Goal: Task Accomplishment & Management: Manage account settings

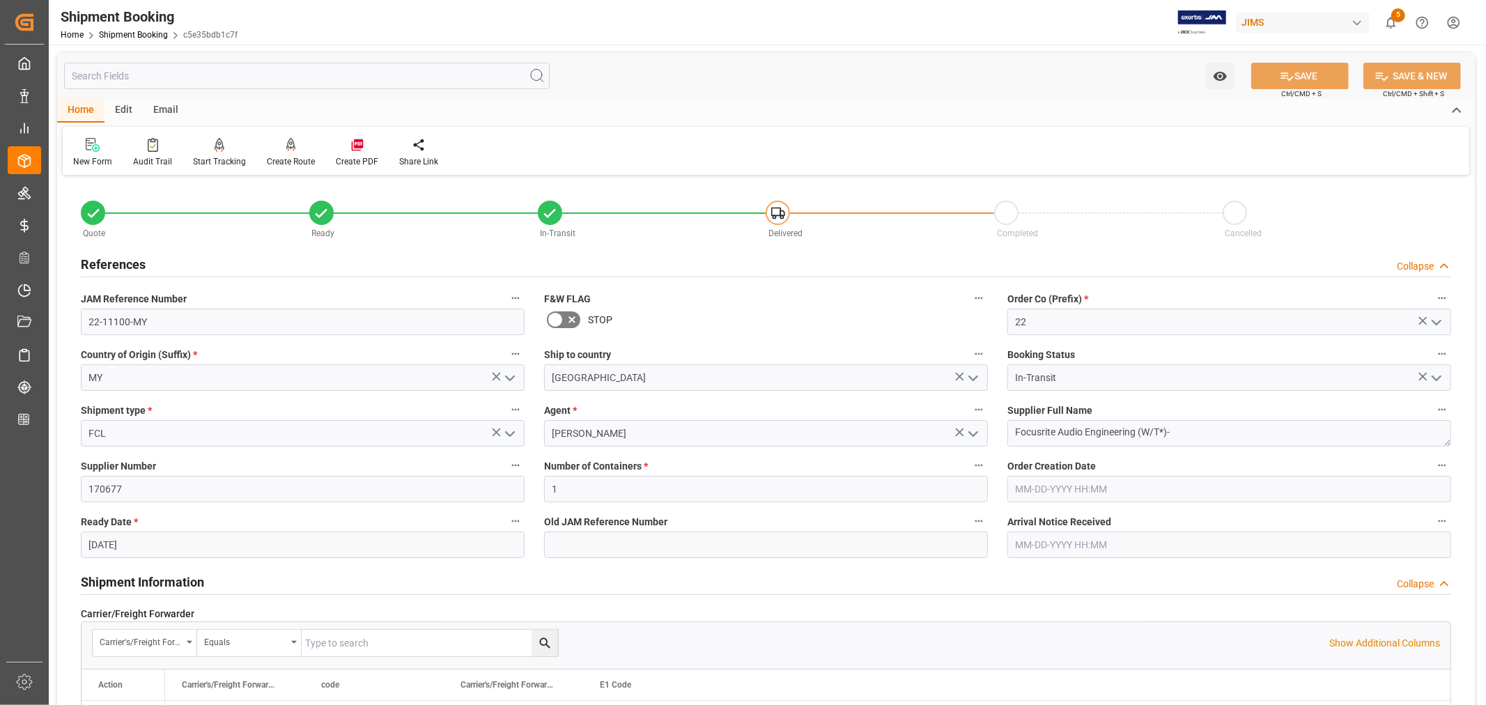
click at [116, 261] on h2 "References" at bounding box center [113, 264] width 65 height 19
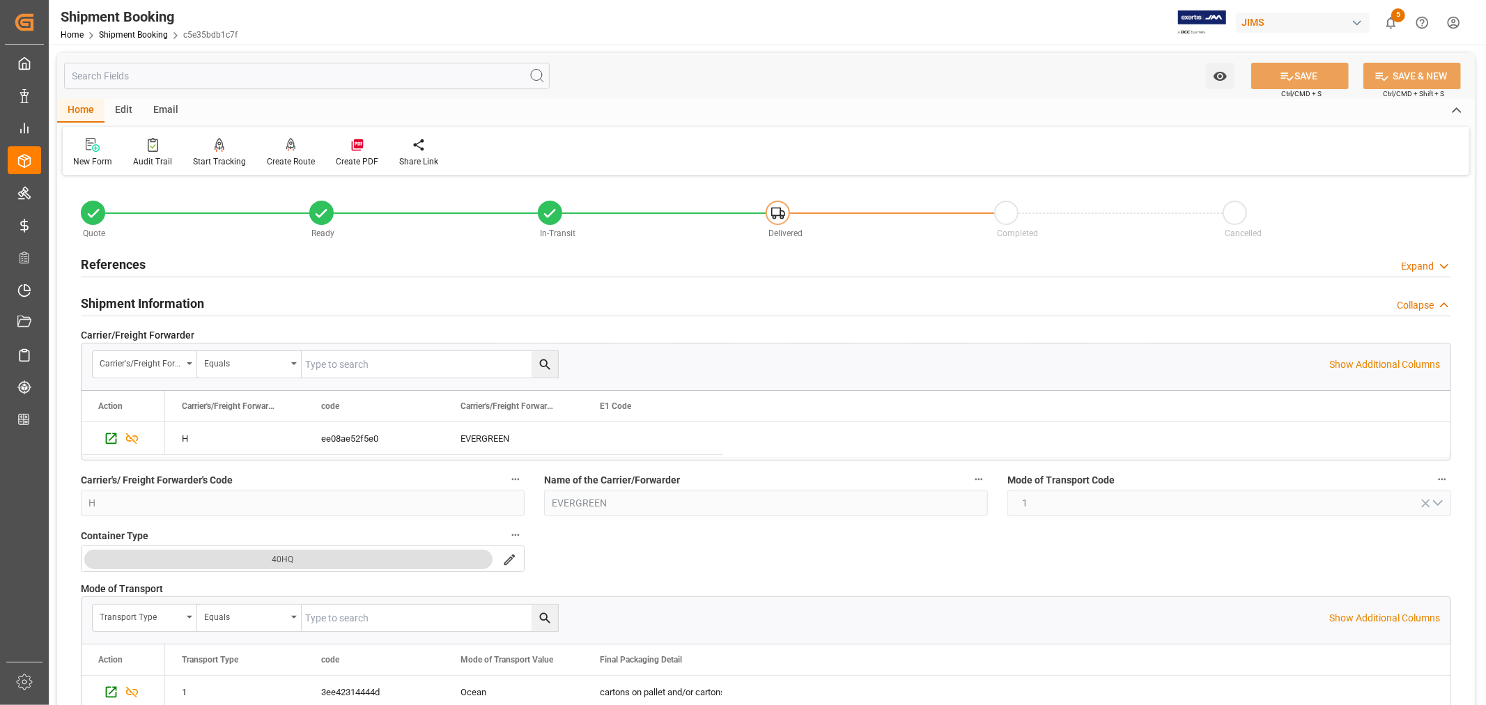
click at [134, 302] on h2 "Shipment Information" at bounding box center [142, 303] width 123 height 19
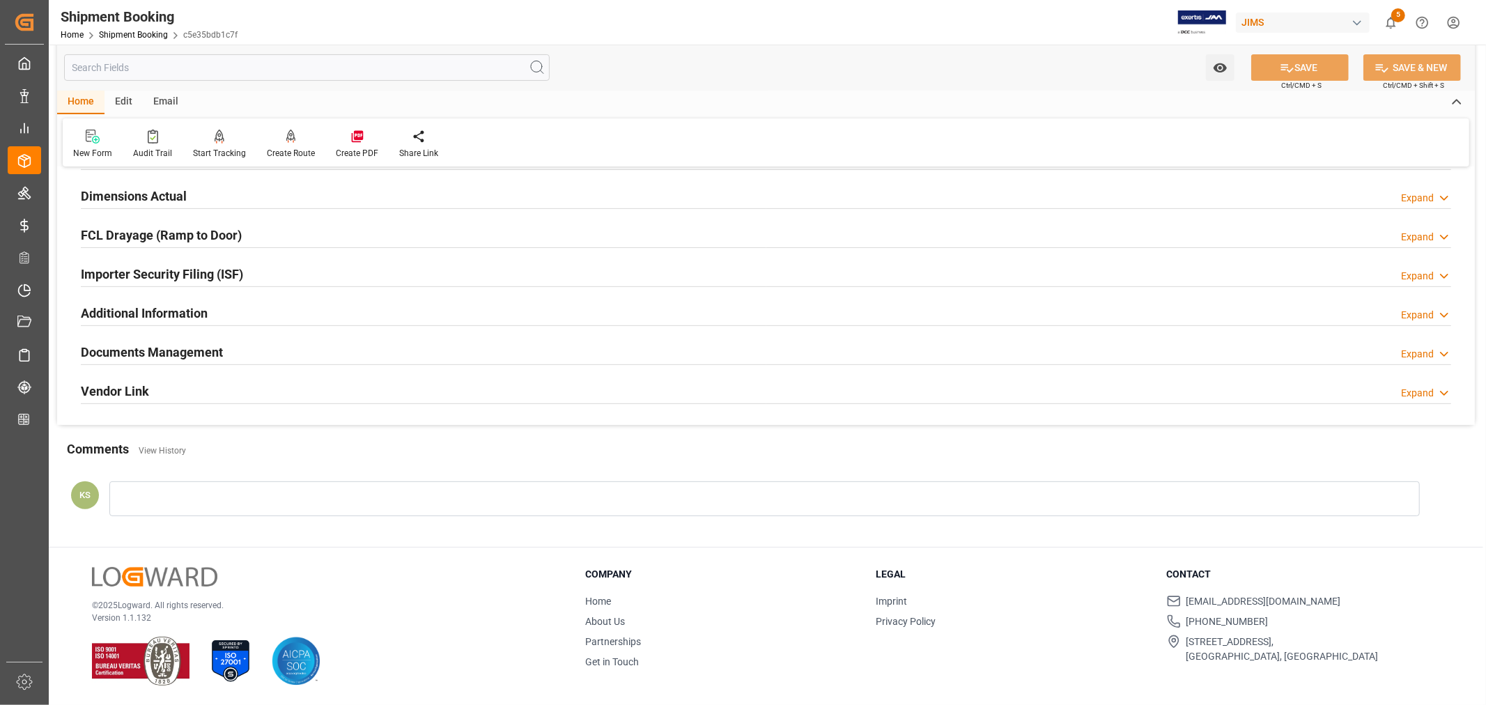
scroll to position [342, 0]
drag, startPoint x: 186, startPoint y: 349, endPoint x: 215, endPoint y: 348, distance: 28.6
click at [187, 349] on h2 "Documents Management" at bounding box center [152, 352] width 142 height 19
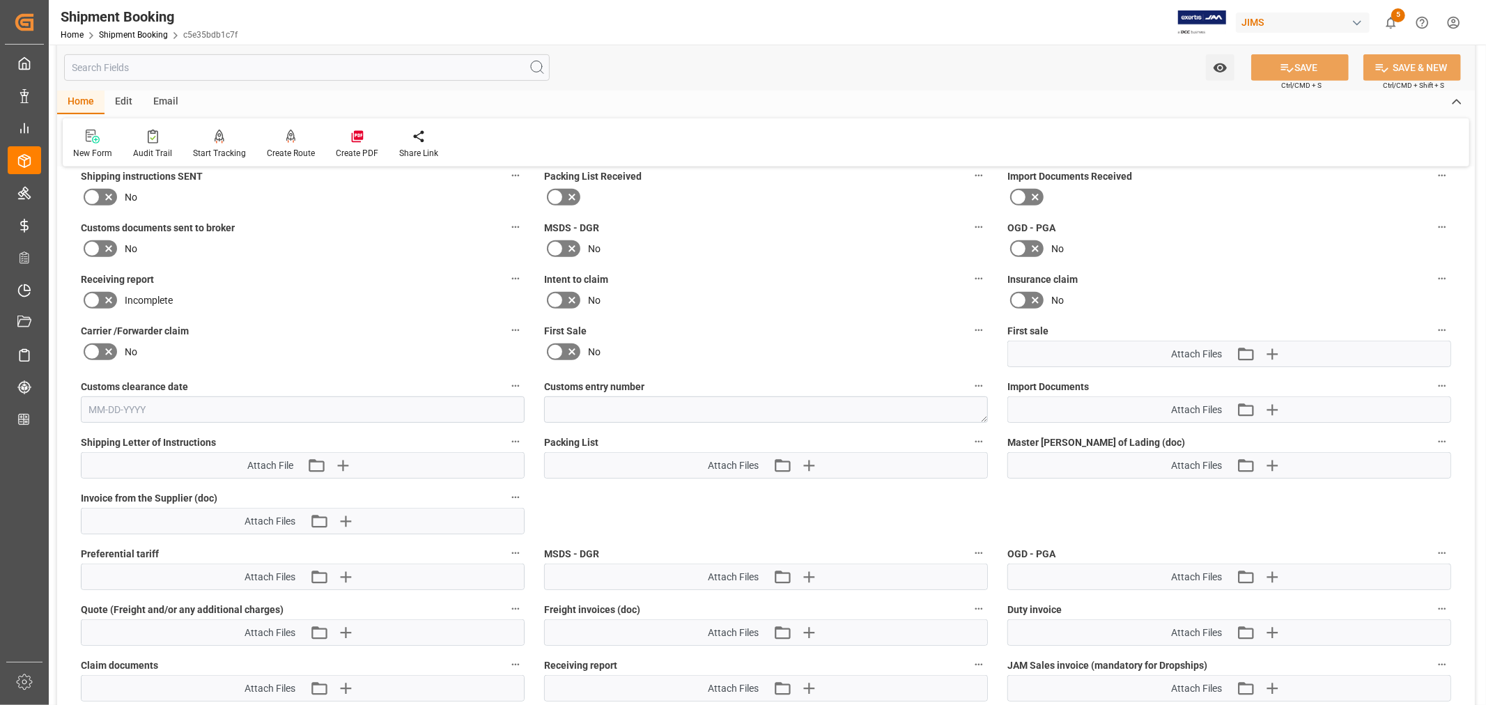
scroll to position [574, 0]
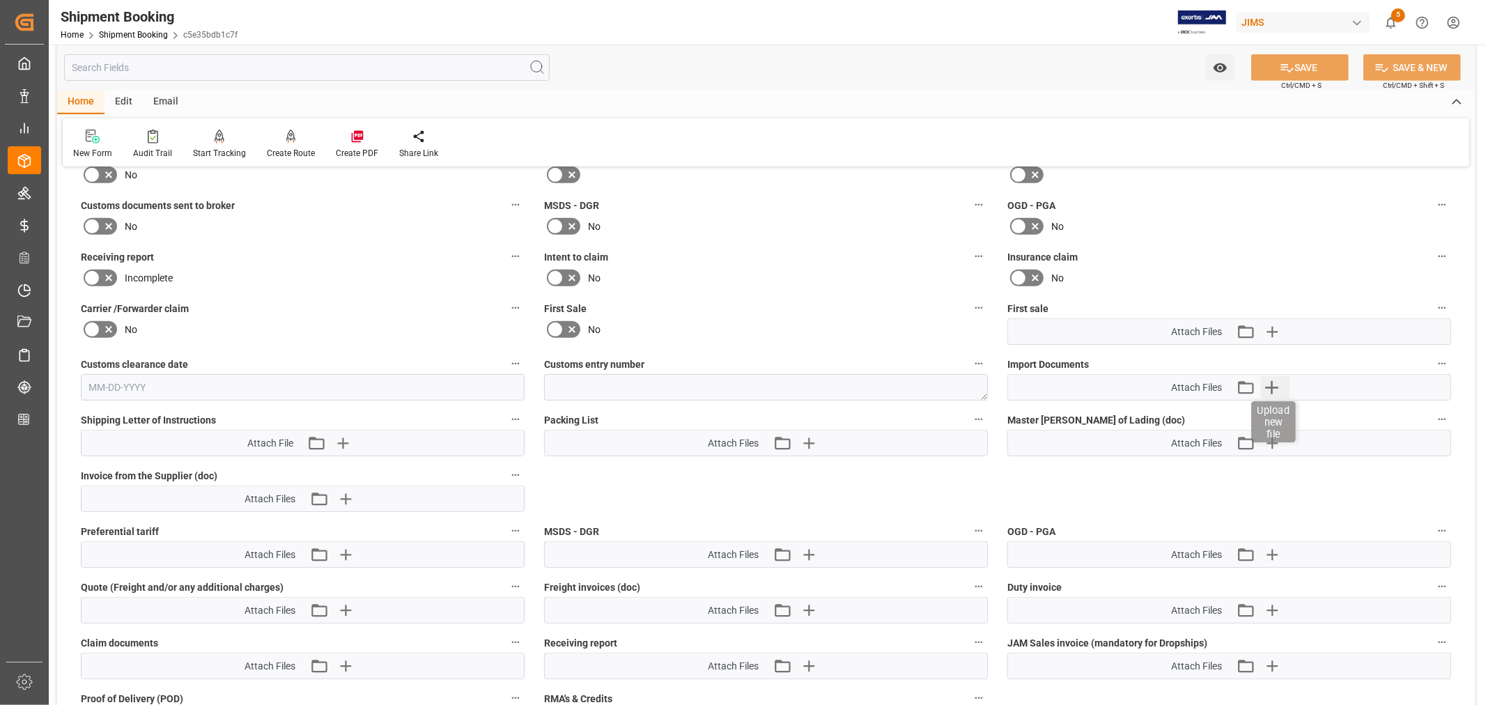
click at [1271, 386] on icon "button" at bounding box center [1271, 387] width 13 height 13
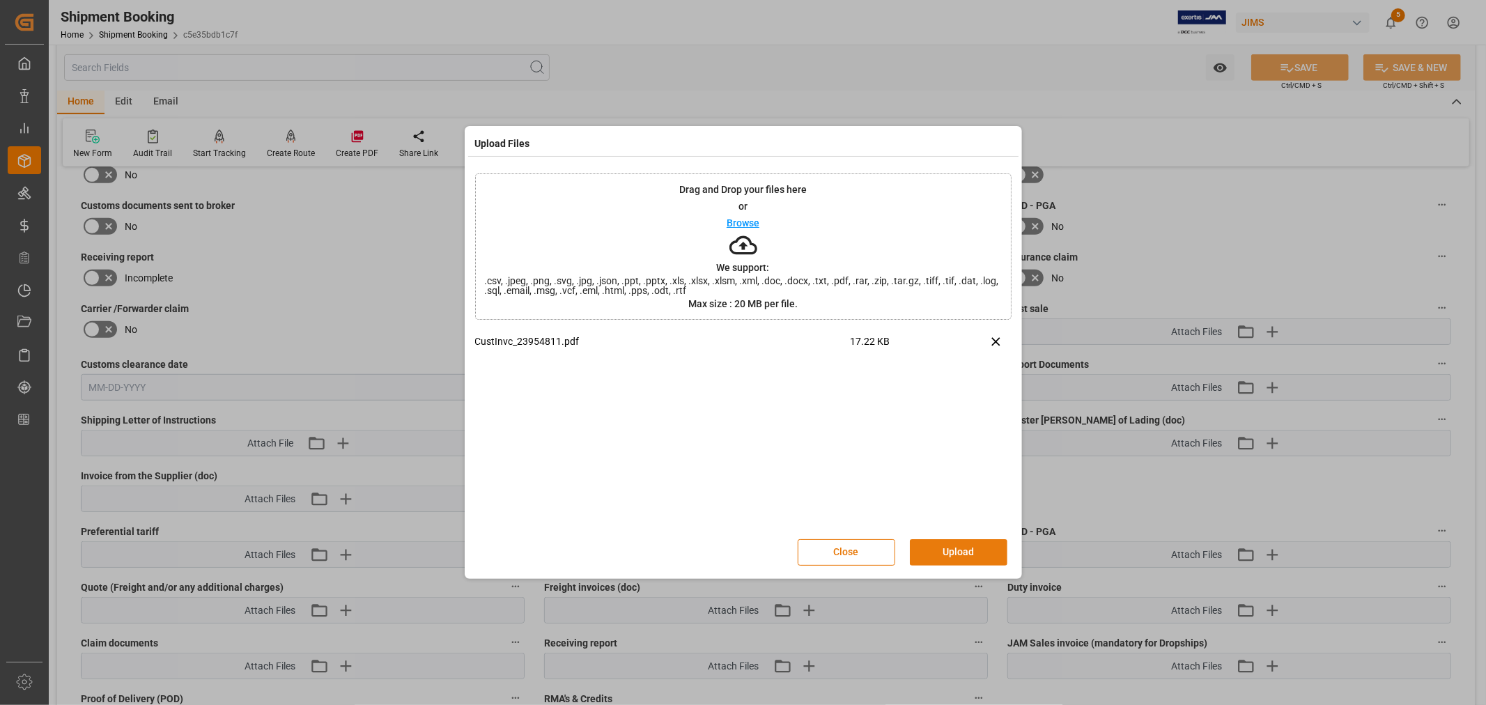
click at [957, 549] on button "Upload" at bounding box center [959, 552] width 98 height 26
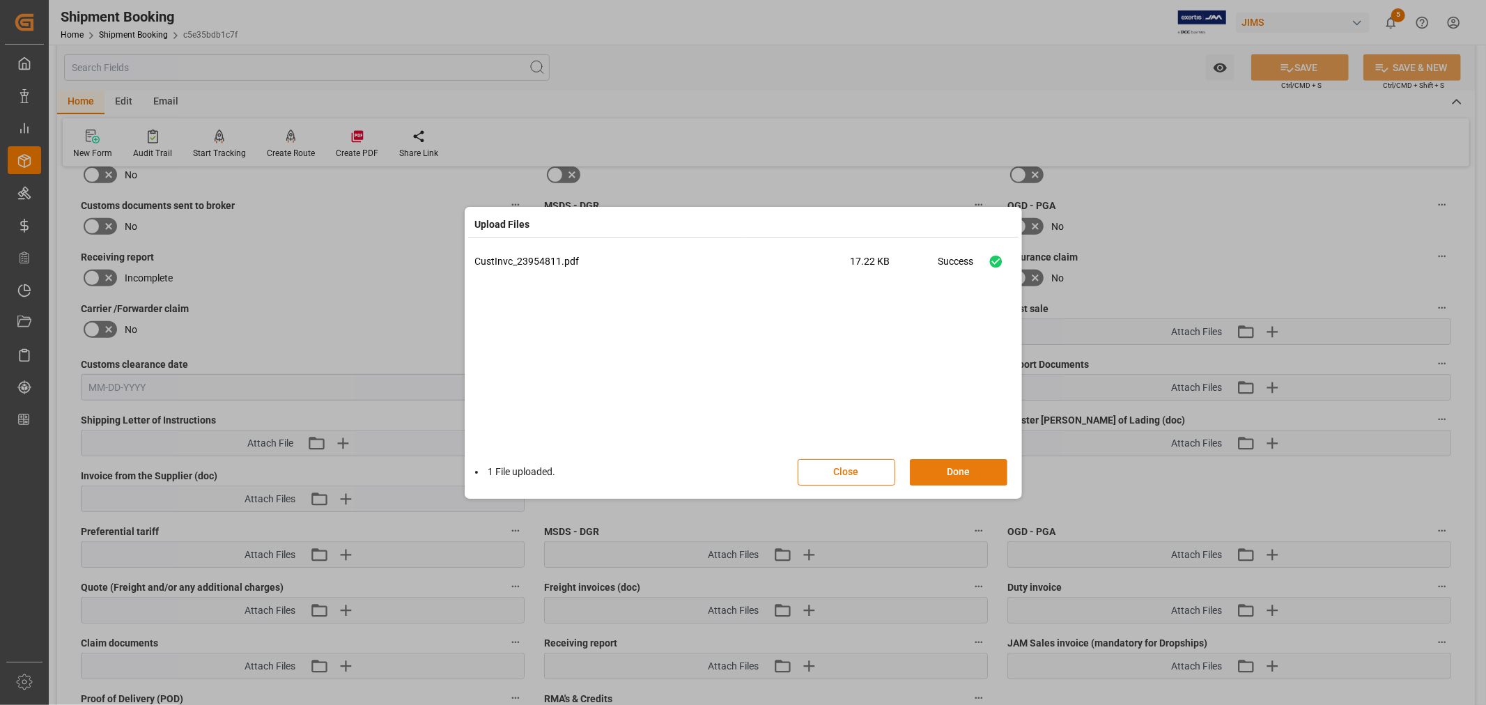
click at [945, 474] on button "Done" at bounding box center [959, 472] width 98 height 26
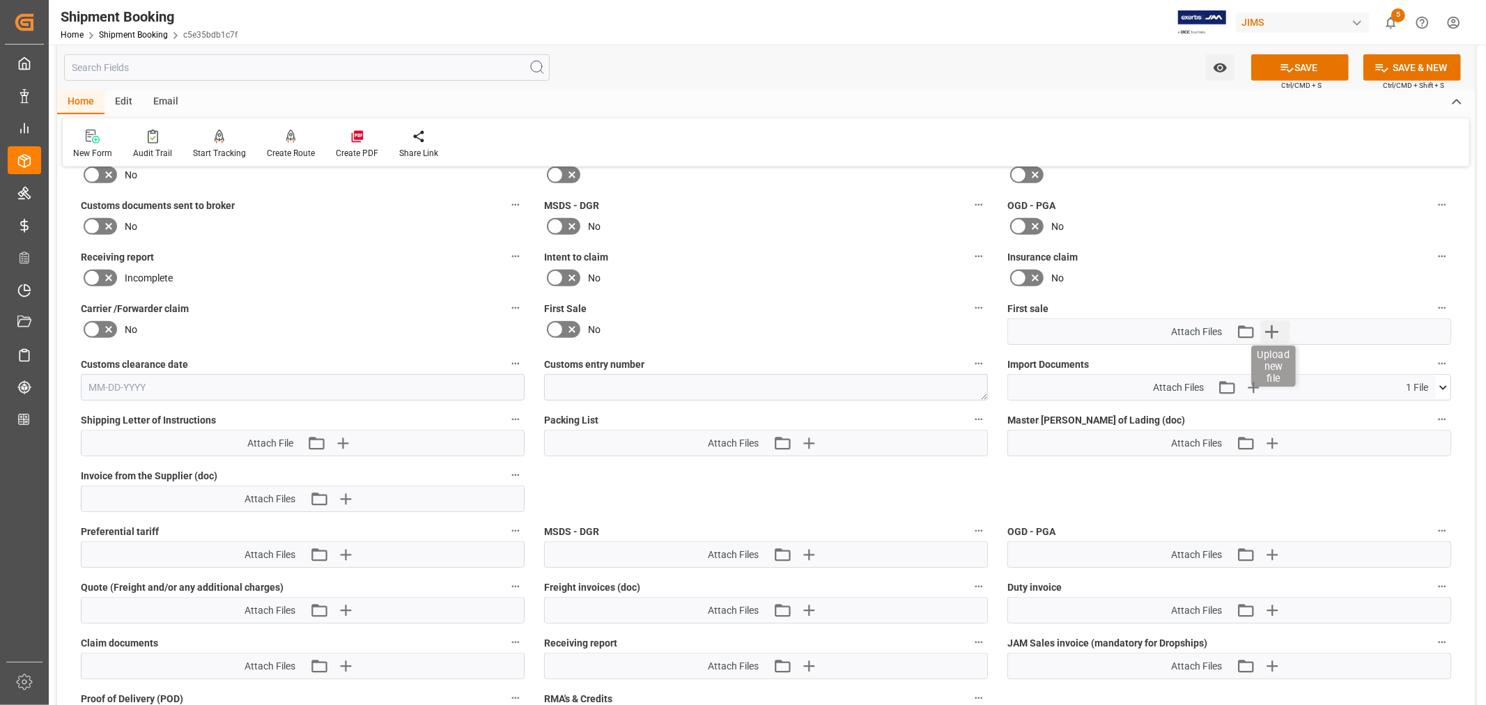
click at [1271, 326] on icon "button" at bounding box center [1271, 331] width 13 height 13
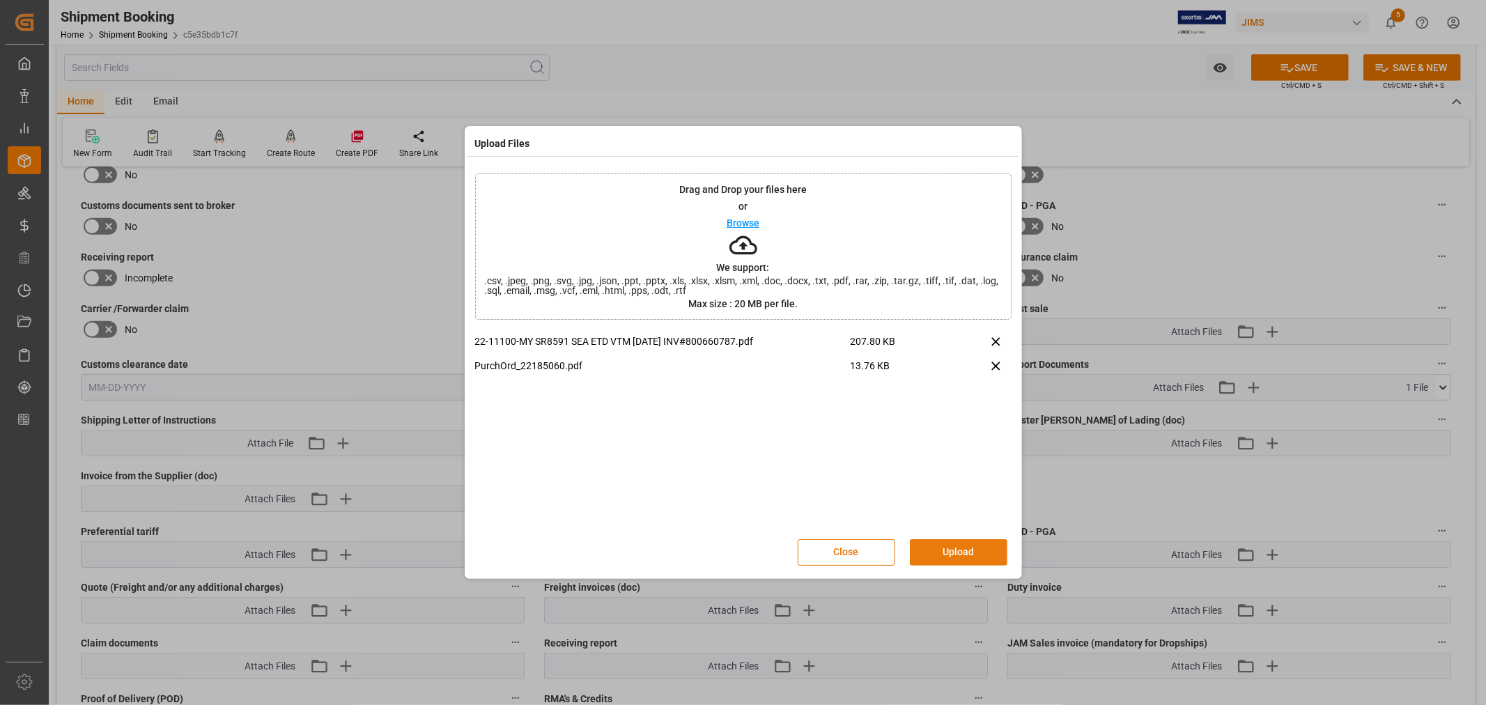
click at [949, 548] on button "Upload" at bounding box center [959, 552] width 98 height 26
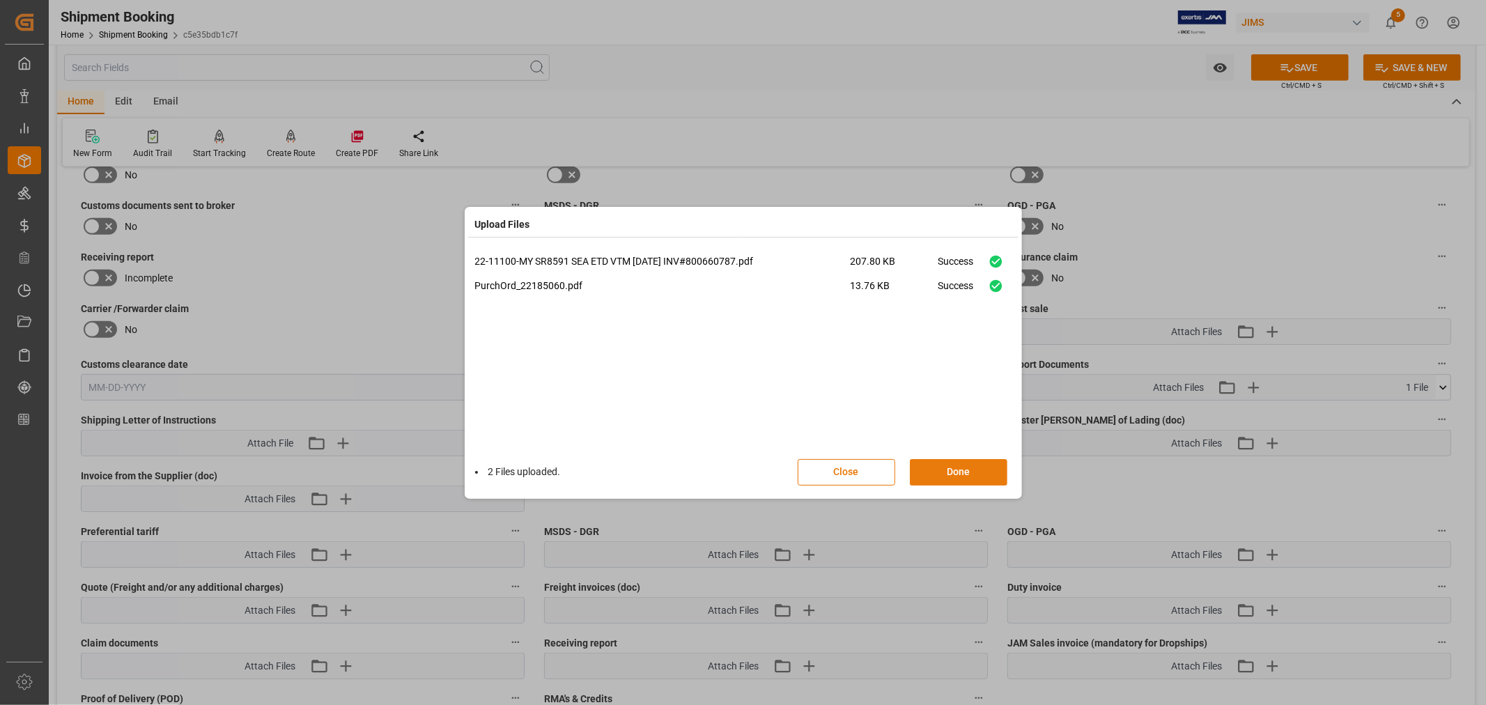
click at [954, 470] on button "Done" at bounding box center [959, 472] width 98 height 26
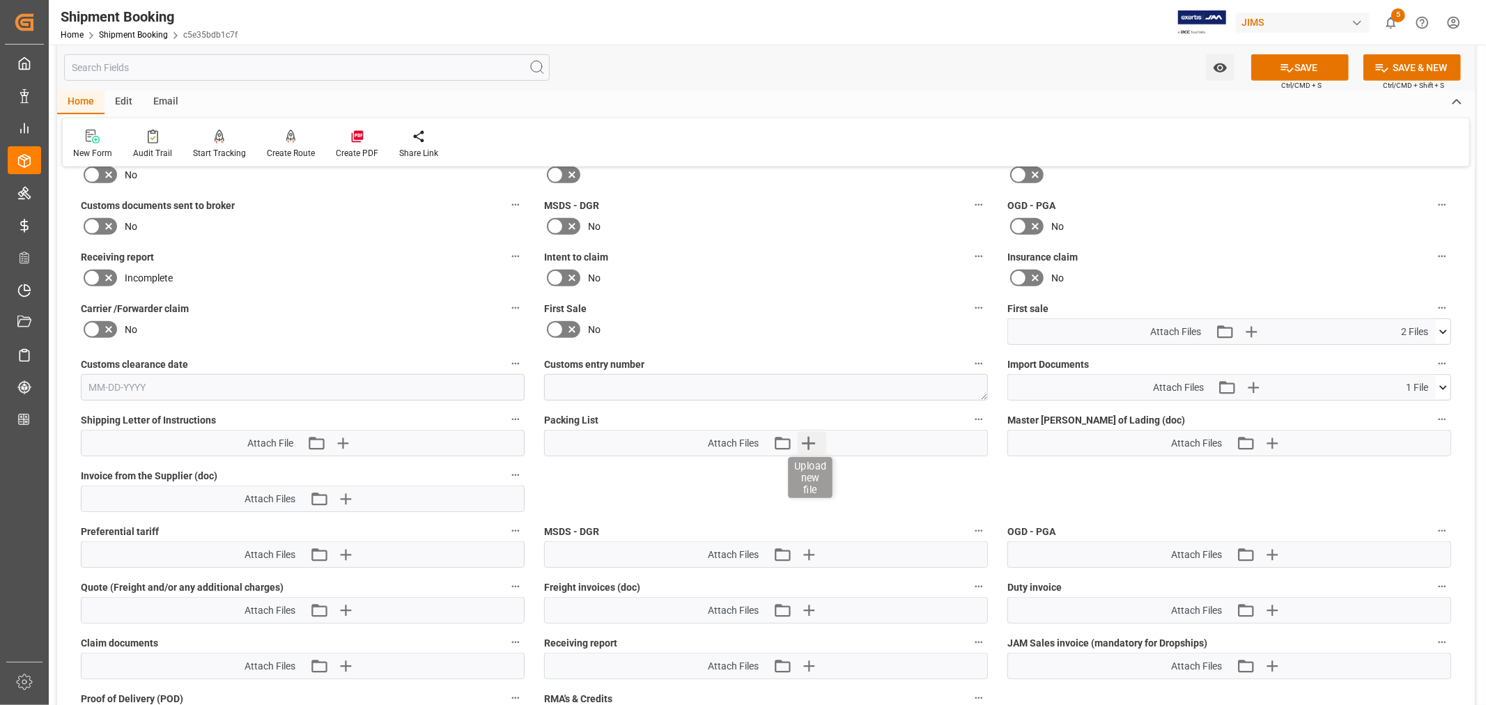
click at [809, 440] on icon "button" at bounding box center [808, 443] width 13 height 13
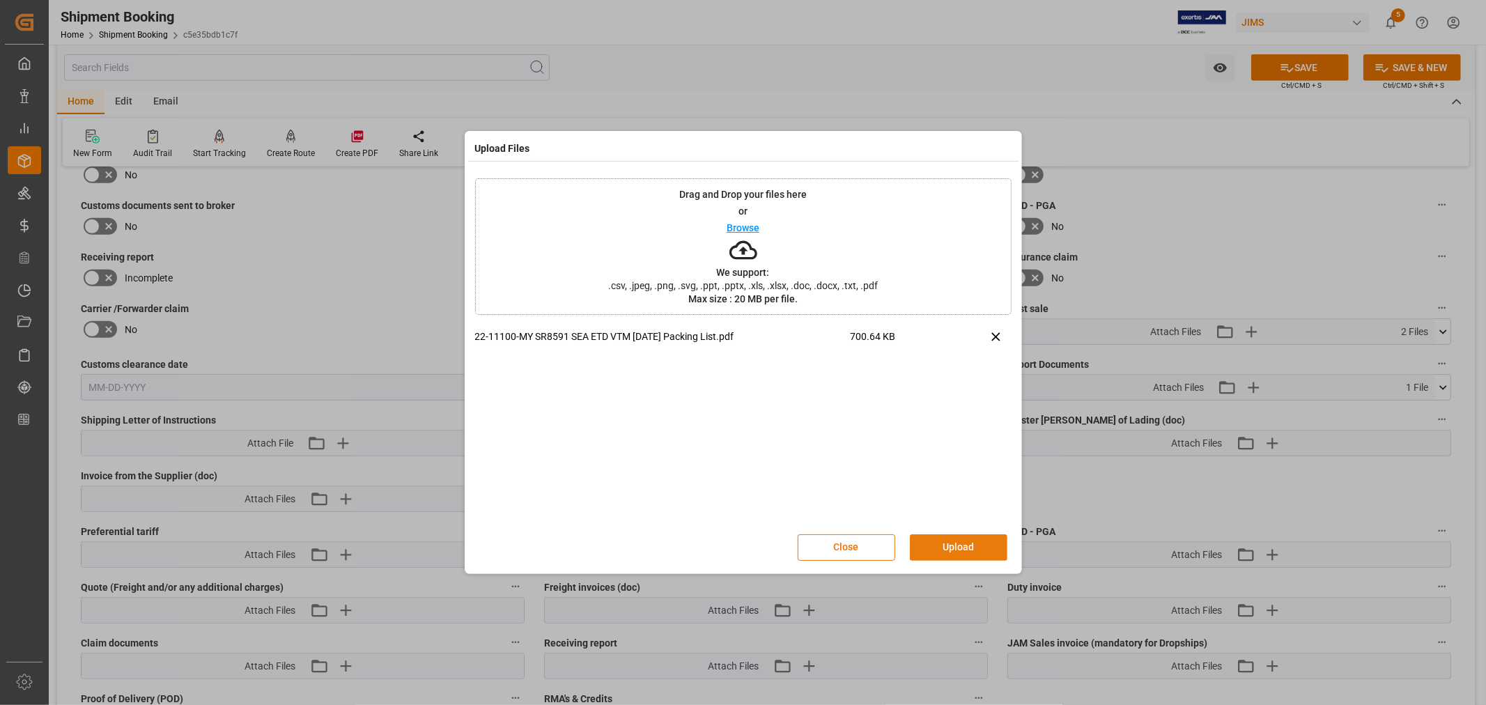
click at [945, 546] on button "Upload" at bounding box center [959, 547] width 98 height 26
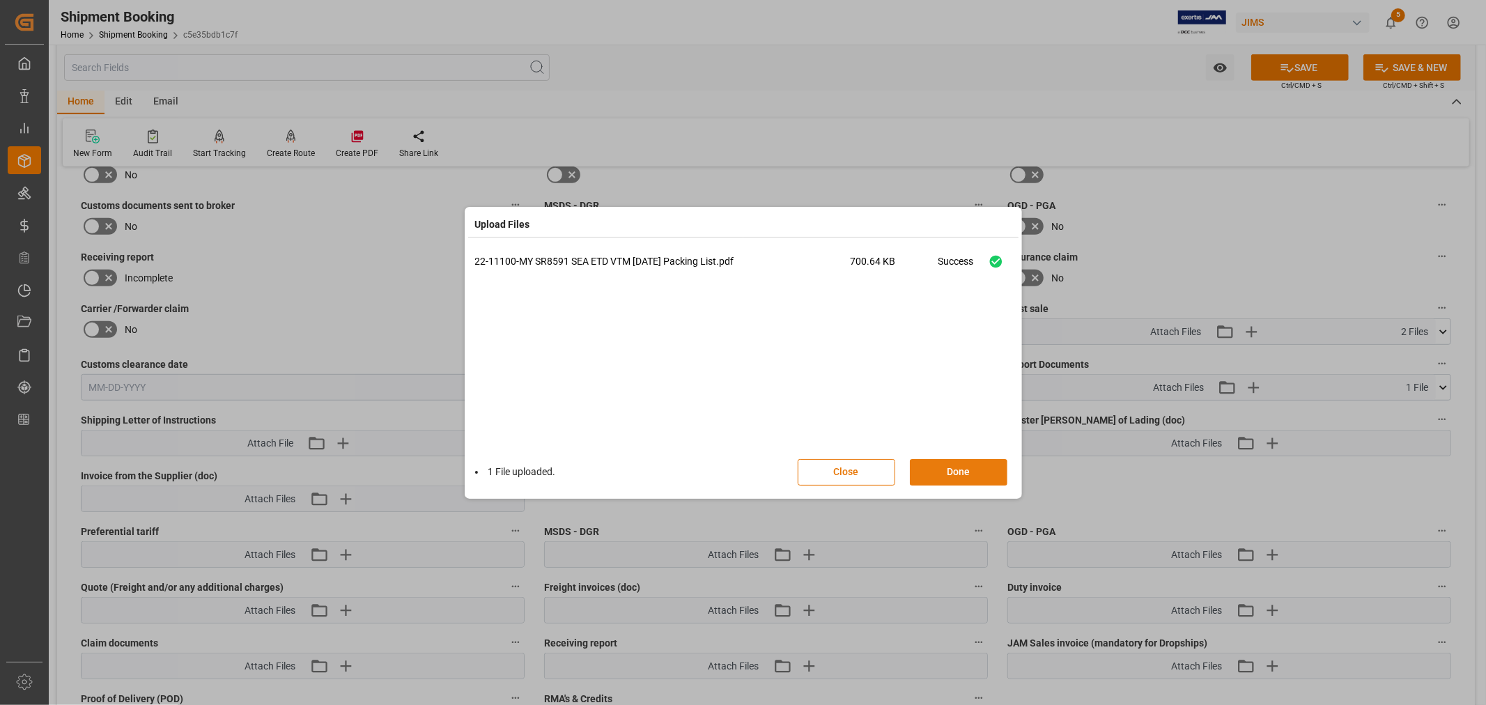
click at [959, 476] on button "Done" at bounding box center [959, 472] width 98 height 26
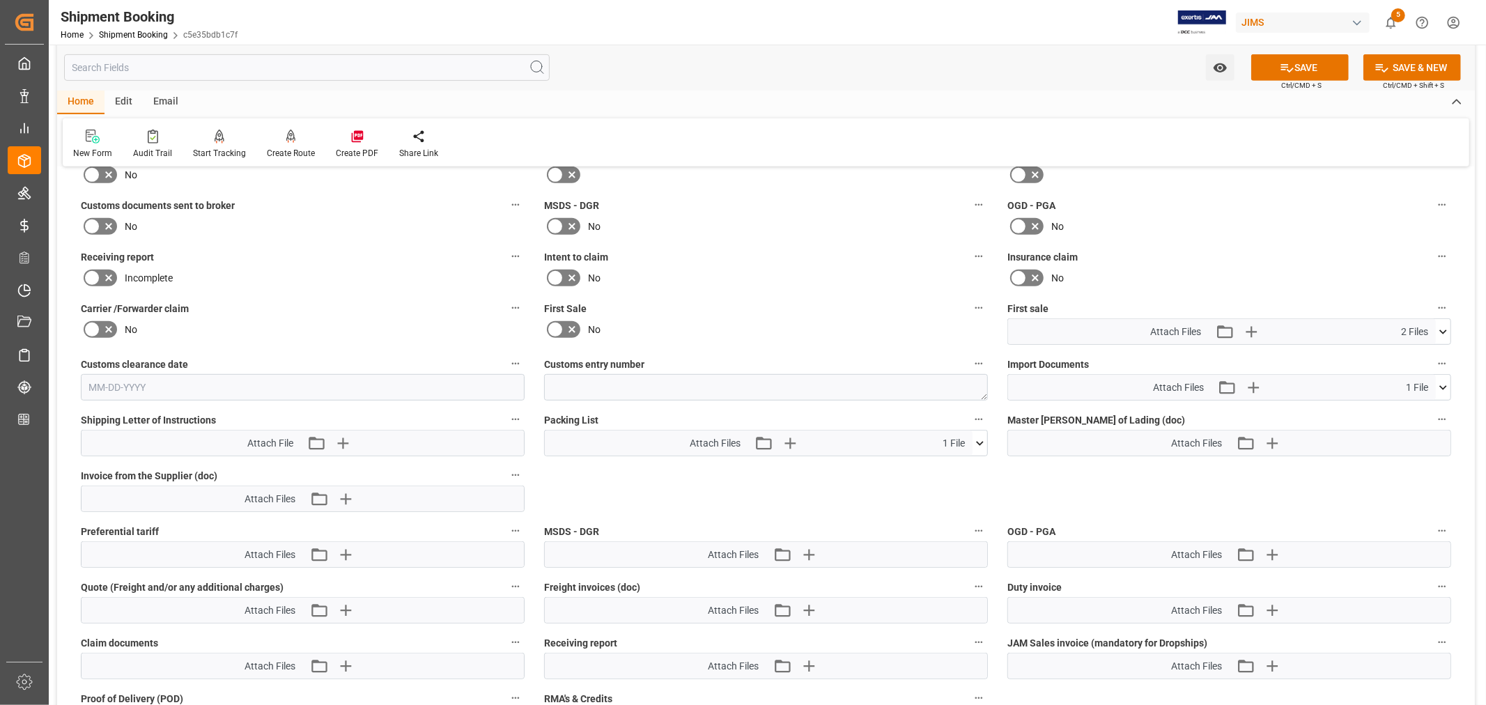
click at [1443, 383] on icon at bounding box center [1443, 387] width 15 height 15
click at [1443, 385] on icon at bounding box center [1443, 387] width 8 height 4
click at [1443, 325] on icon at bounding box center [1443, 332] width 15 height 15
click at [1152, 350] on div "22-11100-MY SR8591 S...660787.pdf" at bounding box center [1229, 357] width 427 height 15
click at [1432, 355] on icon at bounding box center [1435, 357] width 15 height 15
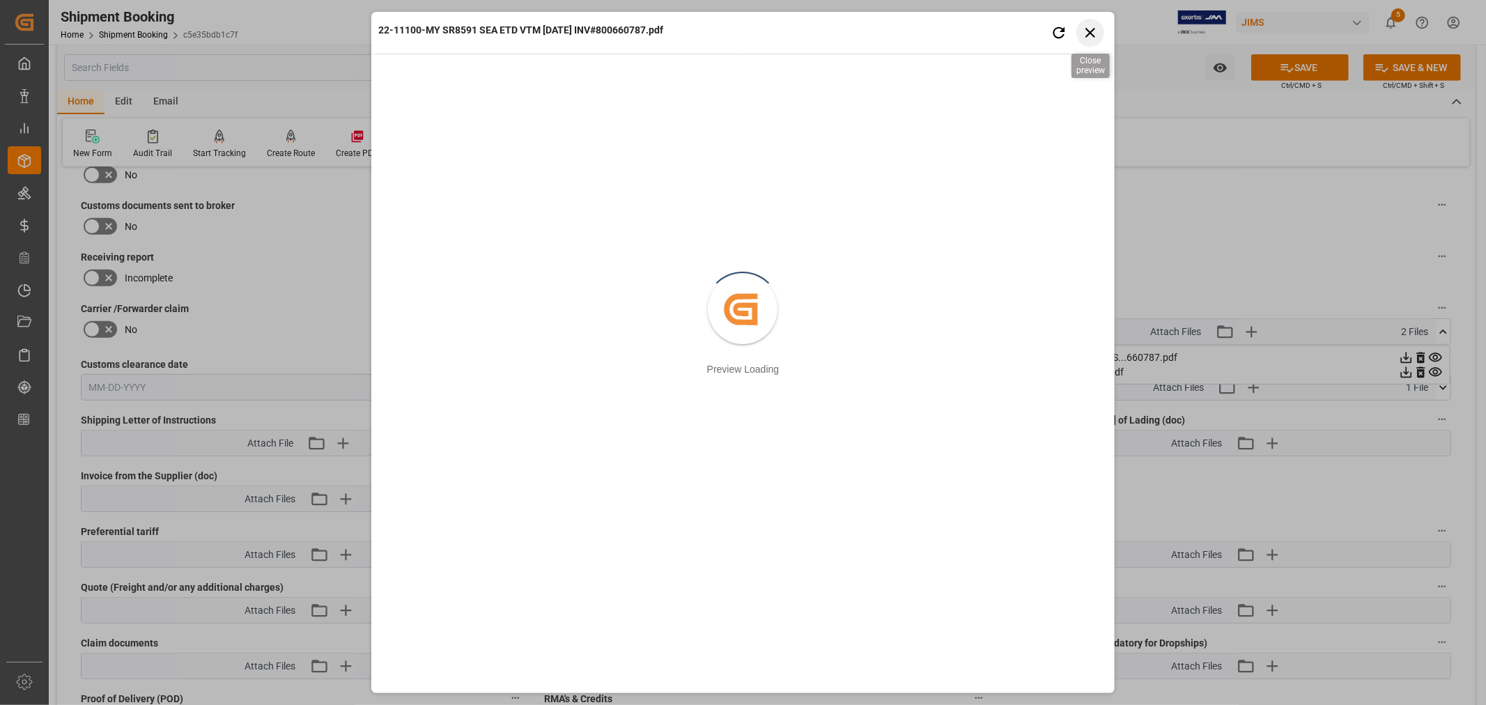
click at [1090, 36] on icon "button" at bounding box center [1089, 32] width 17 height 17
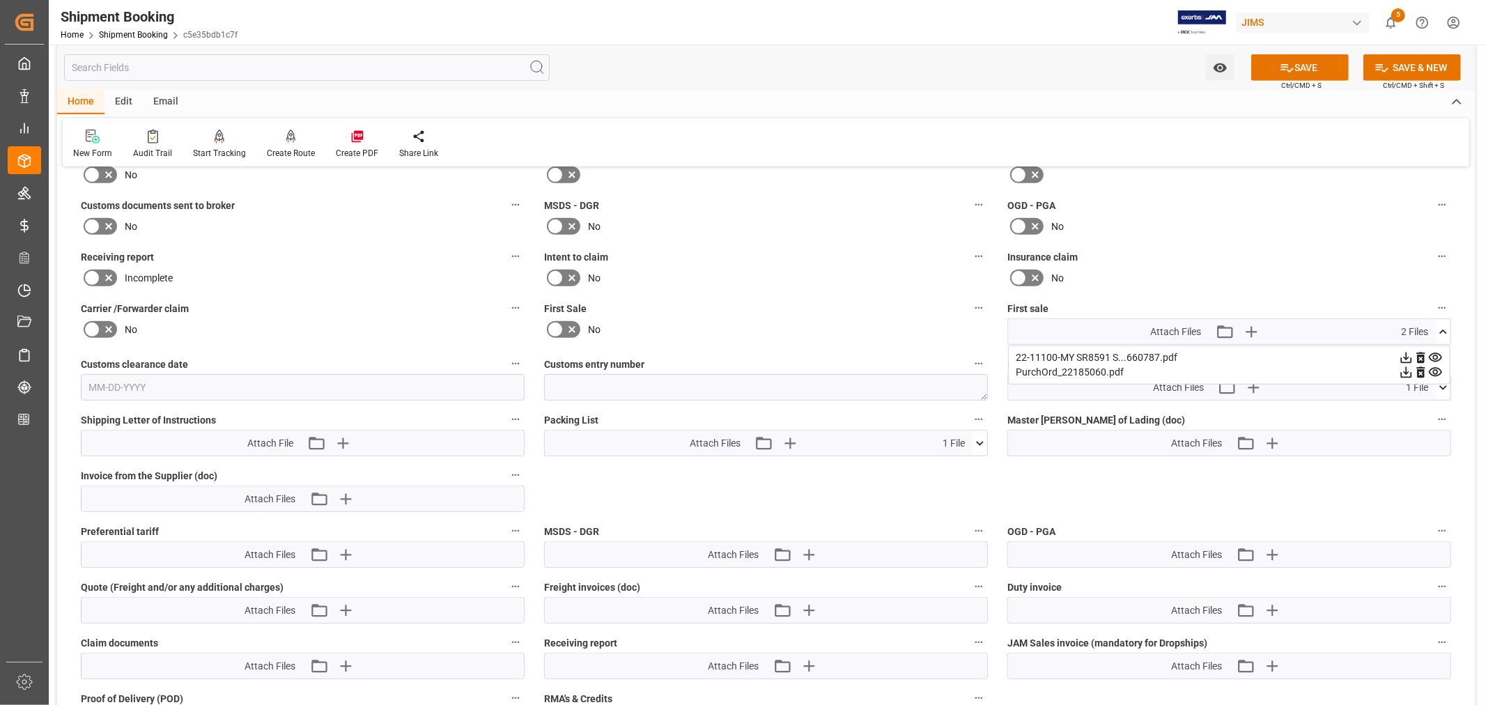
click at [978, 437] on icon at bounding box center [979, 443] width 15 height 15
click at [1445, 330] on icon at bounding box center [1443, 332] width 8 height 4
click at [1246, 326] on icon "button" at bounding box center [1250, 331] width 22 height 22
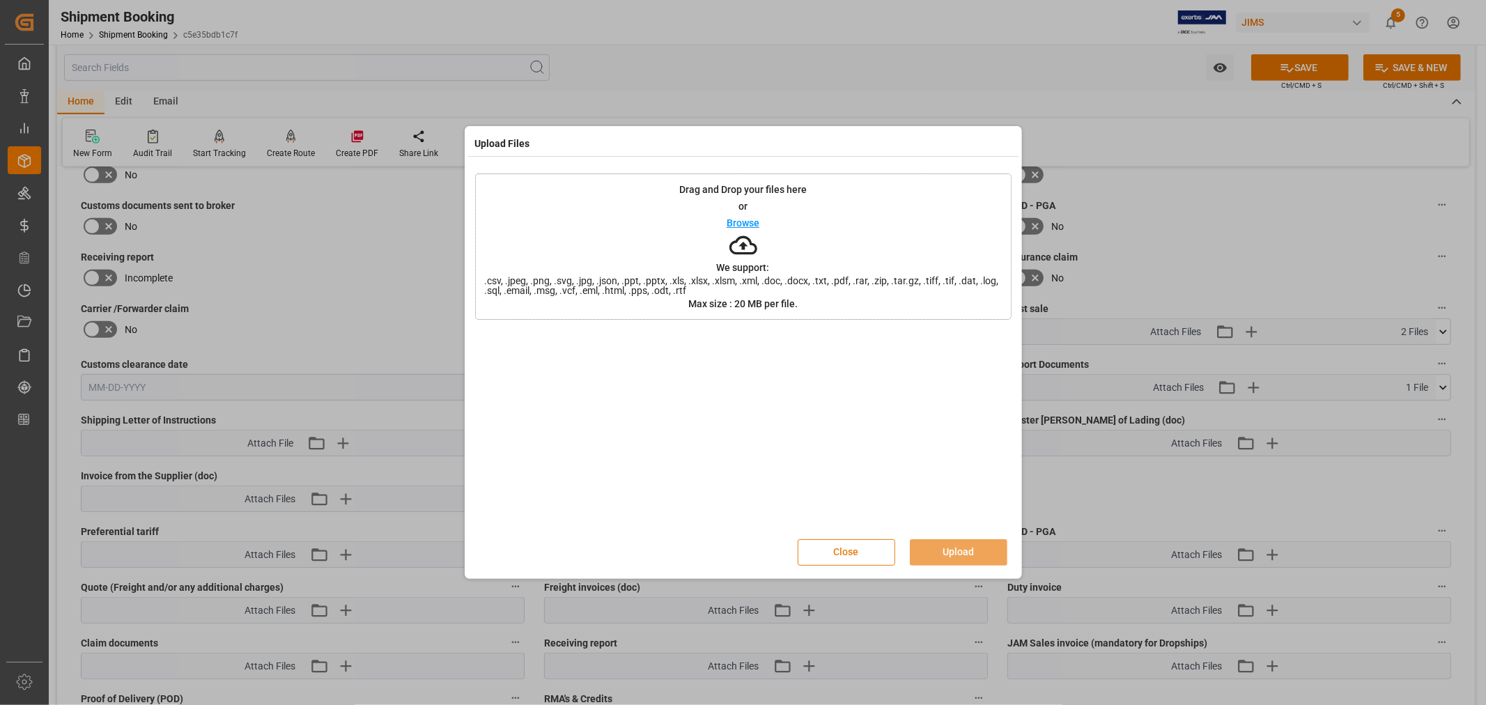
click at [848, 547] on button "Close" at bounding box center [847, 552] width 98 height 26
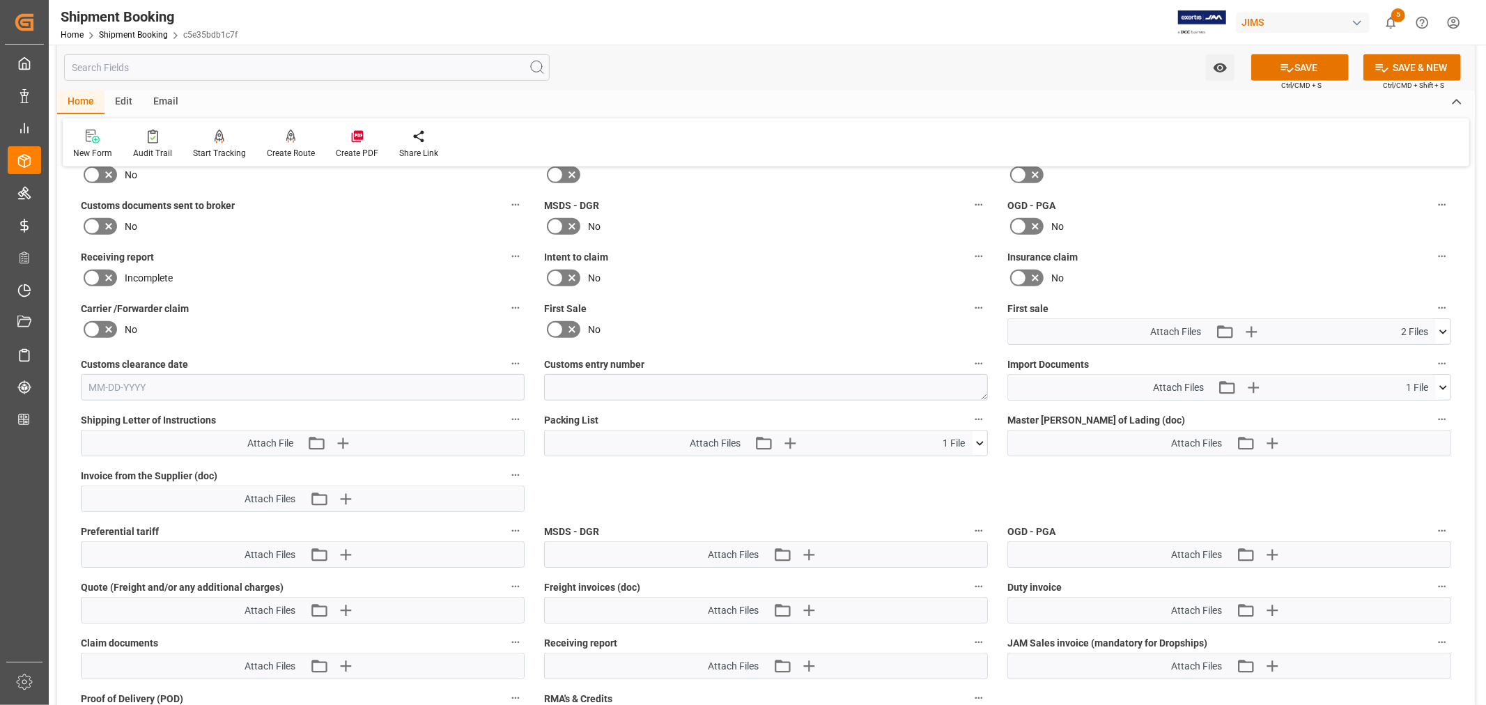
click at [1441, 325] on icon at bounding box center [1443, 332] width 15 height 15
click at [1246, 328] on icon "button" at bounding box center [1250, 331] width 13 height 13
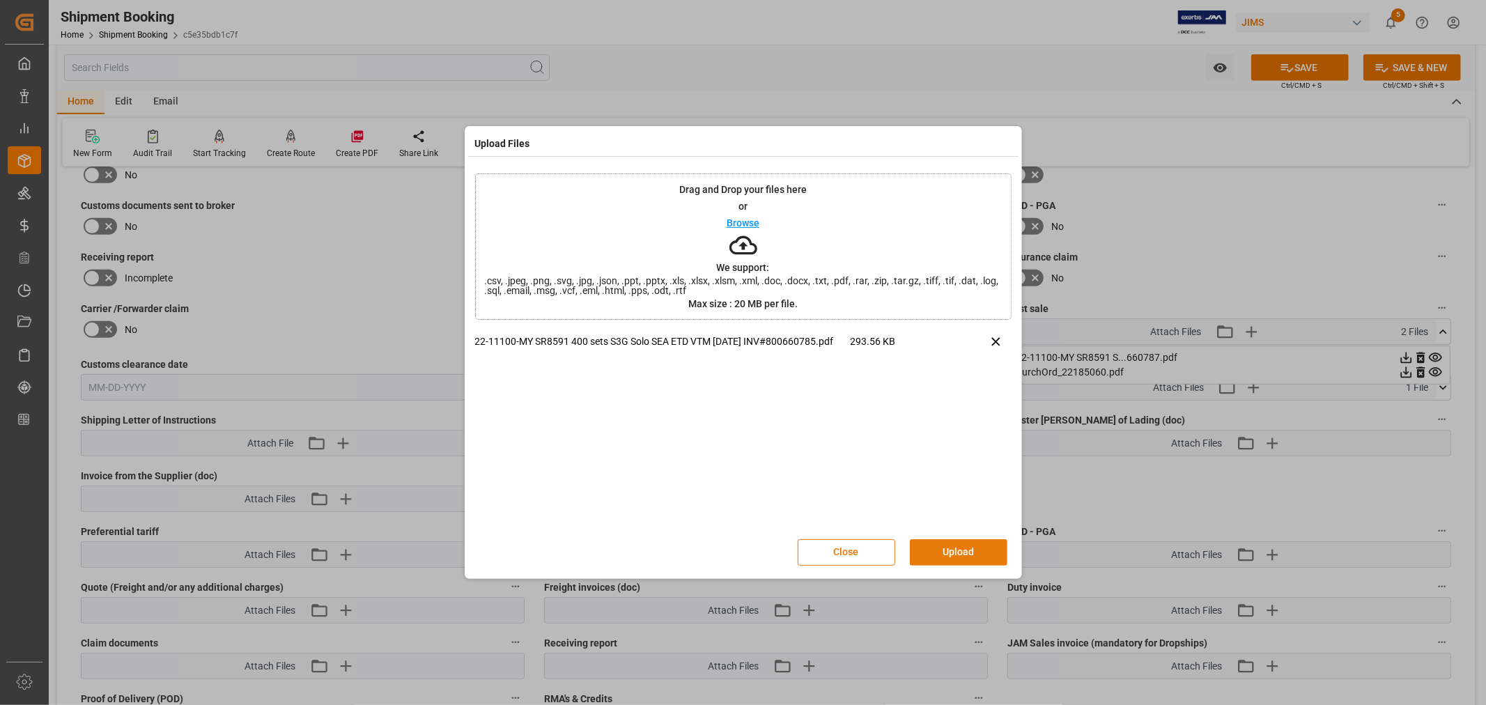
click at [947, 548] on button "Upload" at bounding box center [959, 552] width 98 height 26
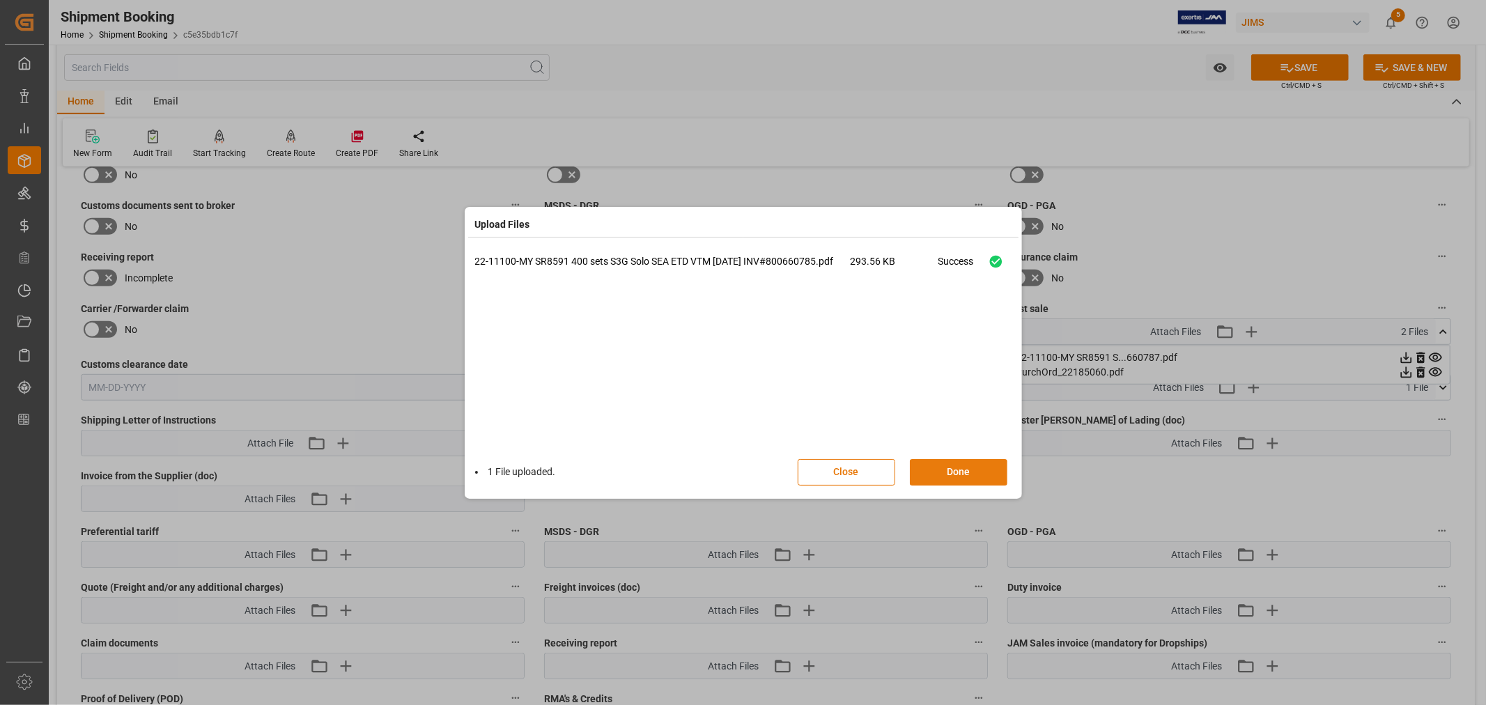
click at [951, 471] on button "Done" at bounding box center [959, 472] width 98 height 26
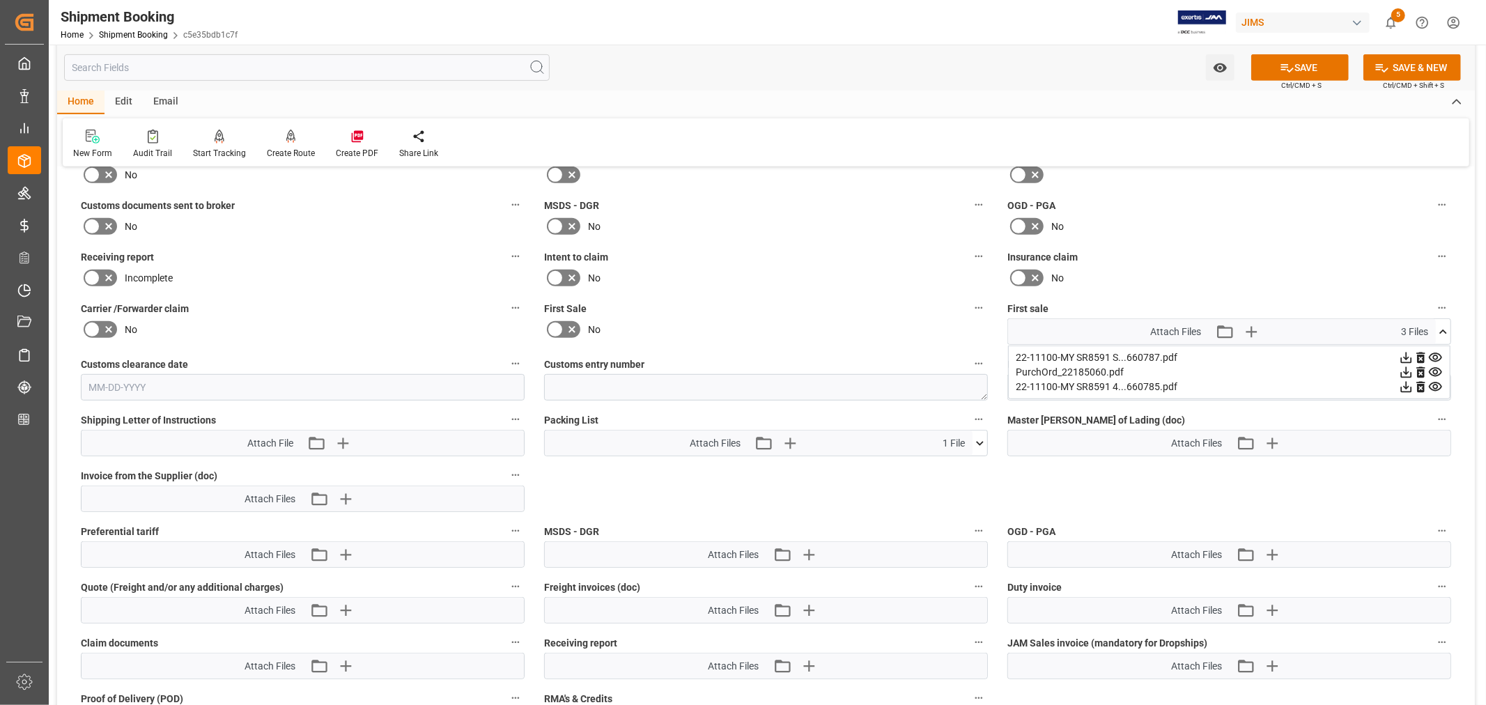
click at [1443, 328] on icon at bounding box center [1443, 332] width 15 height 15
click at [559, 323] on icon at bounding box center [555, 329] width 17 height 17
click at [0, 0] on input "checkbox" at bounding box center [0, 0] width 0 height 0
click at [1307, 66] on button "SAVE" at bounding box center [1300, 67] width 98 height 26
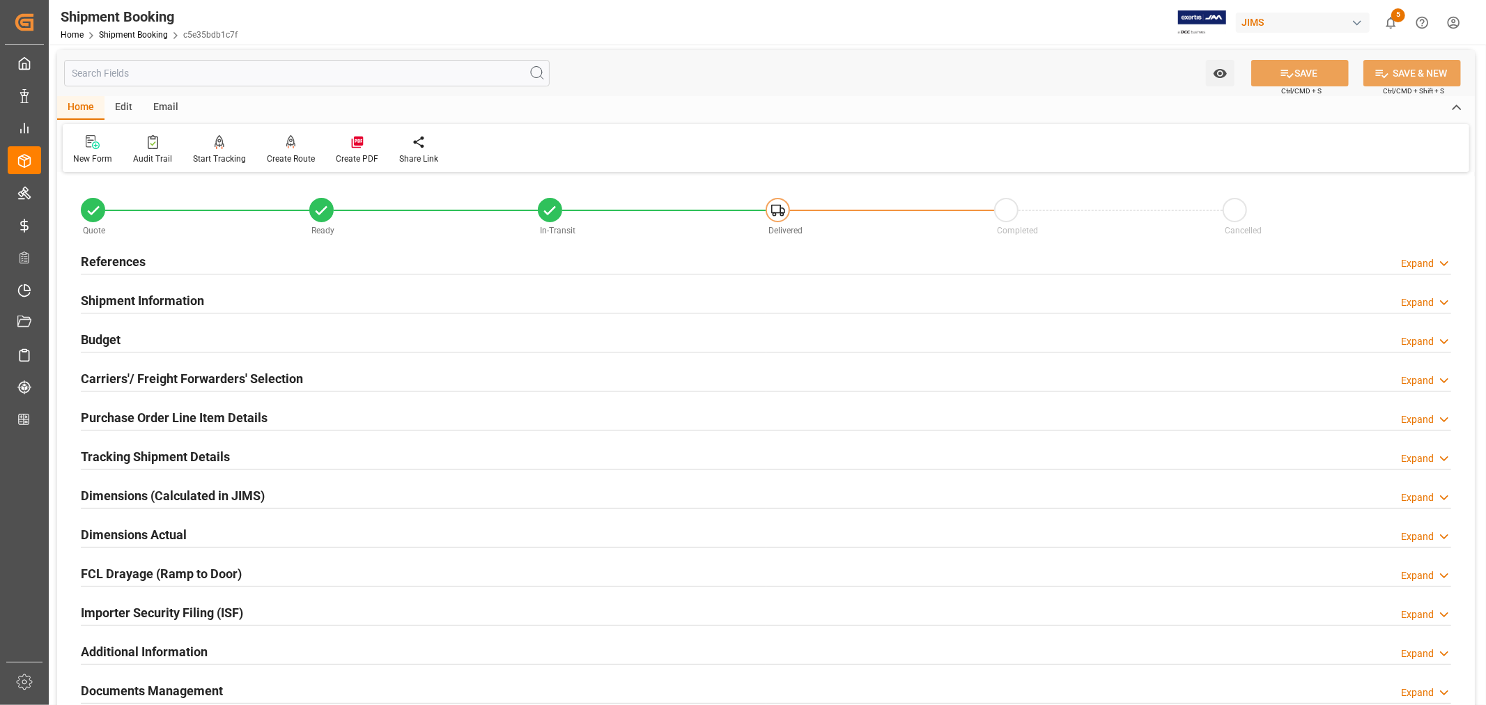
scroll to position [0, 0]
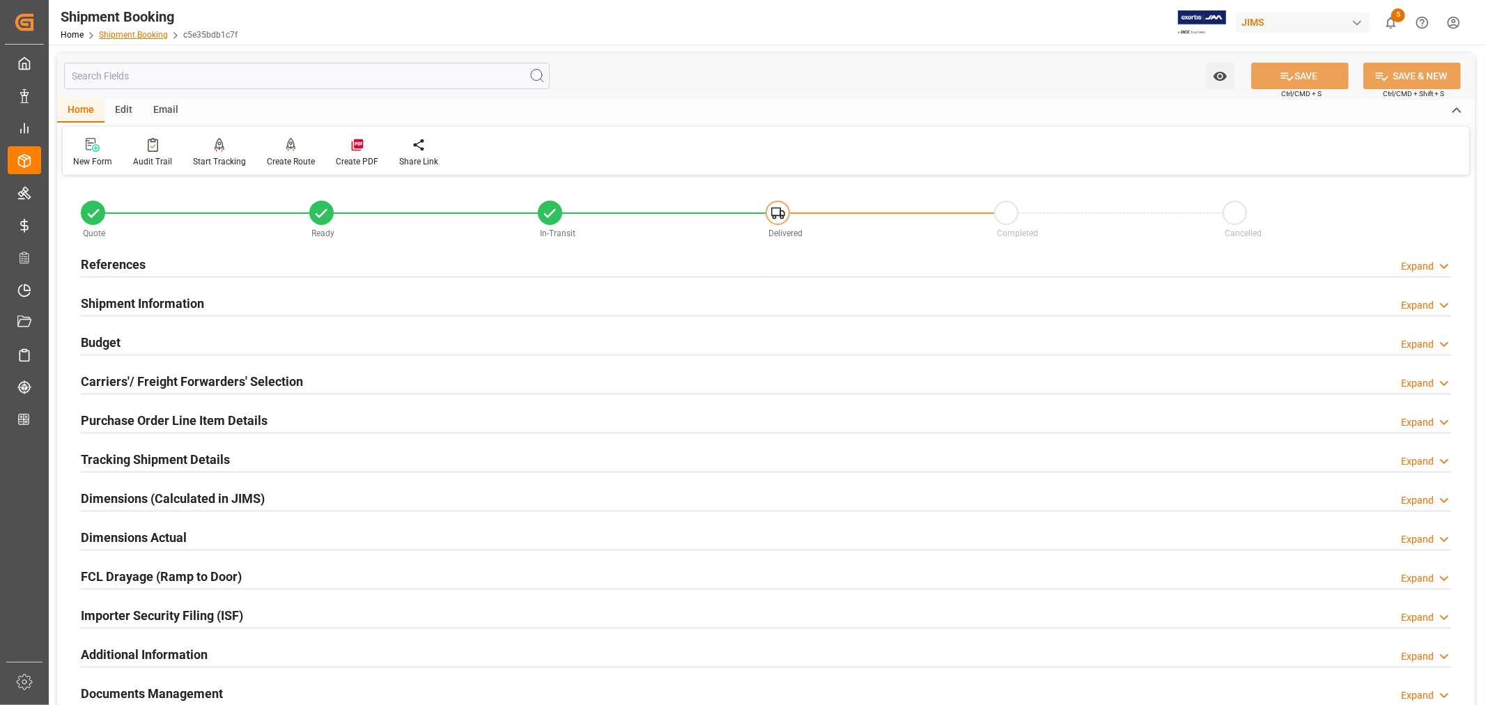
click at [141, 31] on link "Shipment Booking" at bounding box center [133, 35] width 69 height 10
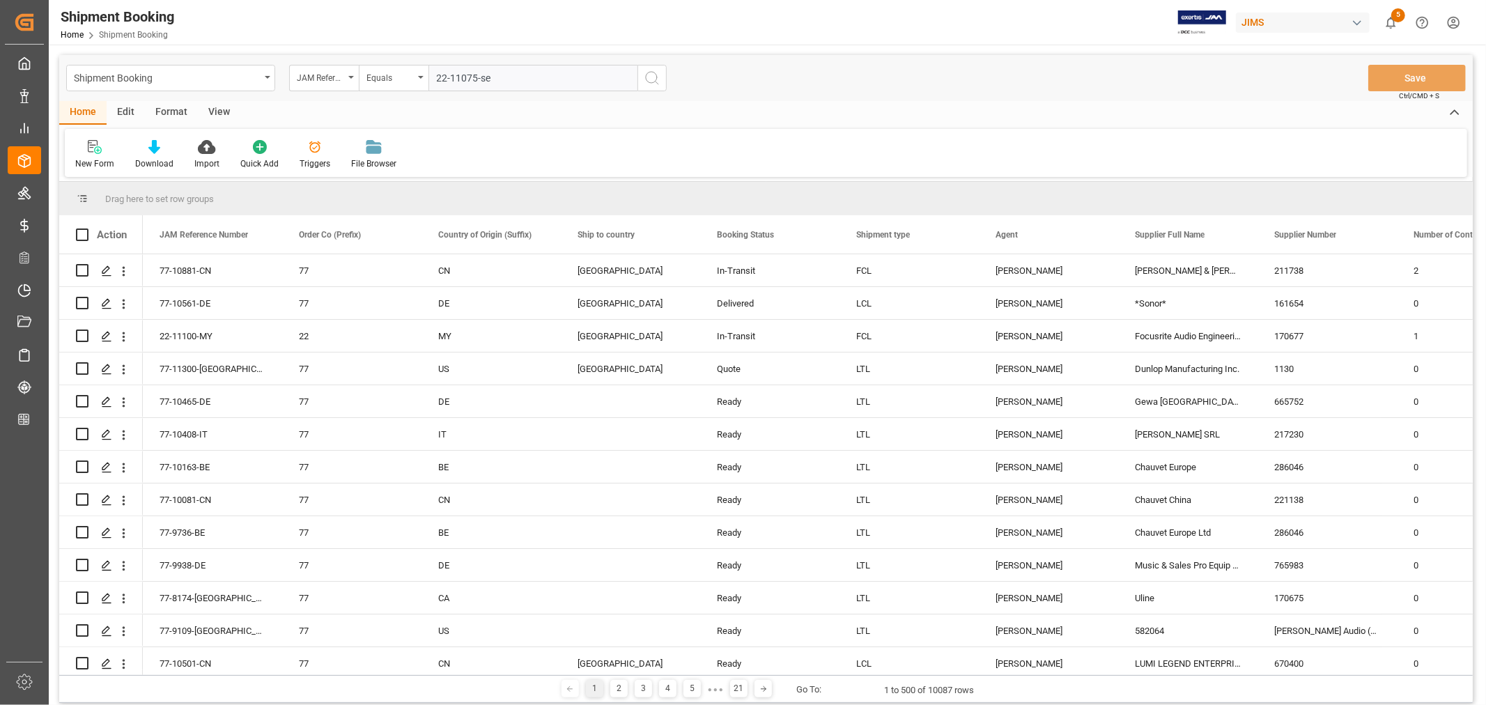
type input "22-11075-se"
click at [653, 79] on icon "search button" at bounding box center [652, 78] width 17 height 17
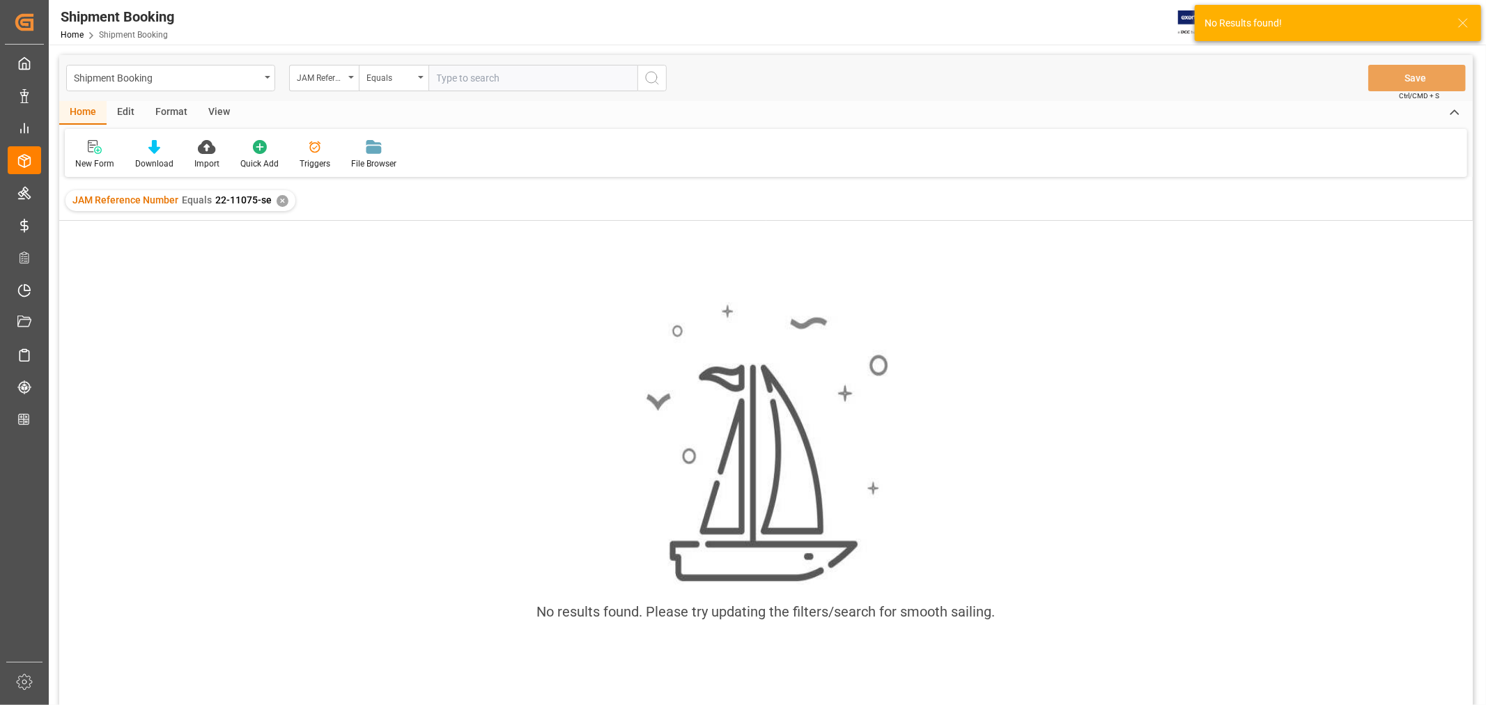
click at [282, 204] on div "✕" at bounding box center [283, 201] width 12 height 12
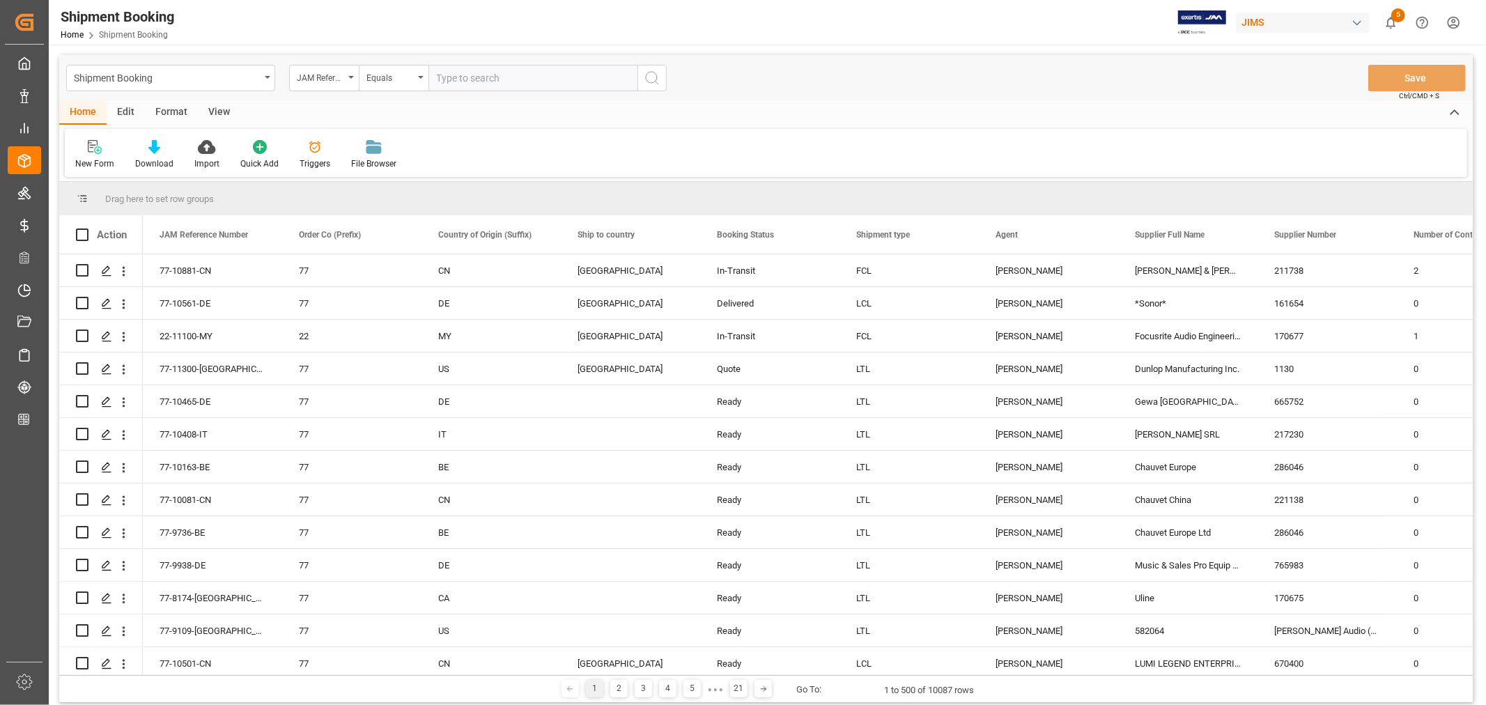
click at [448, 79] on input "text" at bounding box center [532, 78] width 209 height 26
paste input "200,155.00 221,312.40 1,258.10 61,642.00 857.80"
type input "2"
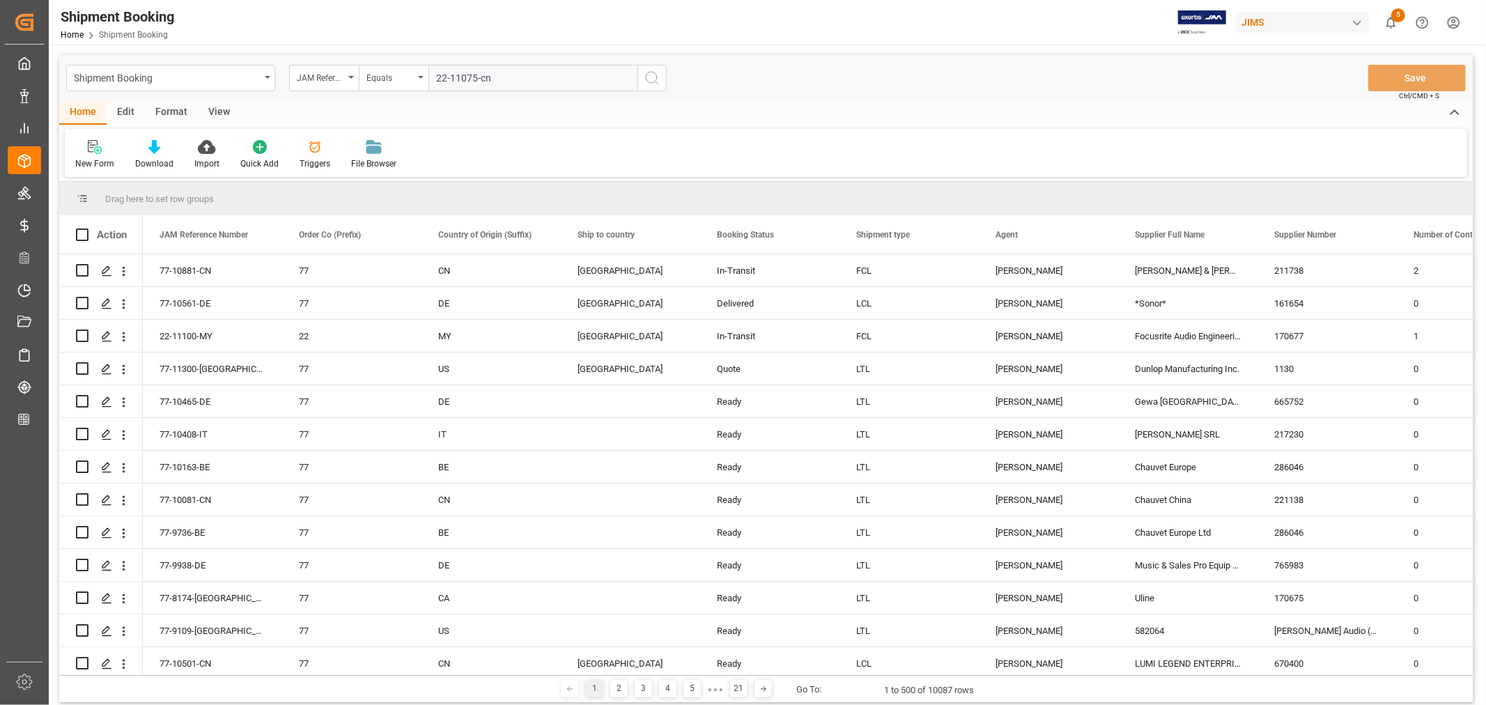
type input "22-11075-cn"
click at [651, 72] on icon "search button" at bounding box center [652, 78] width 17 height 17
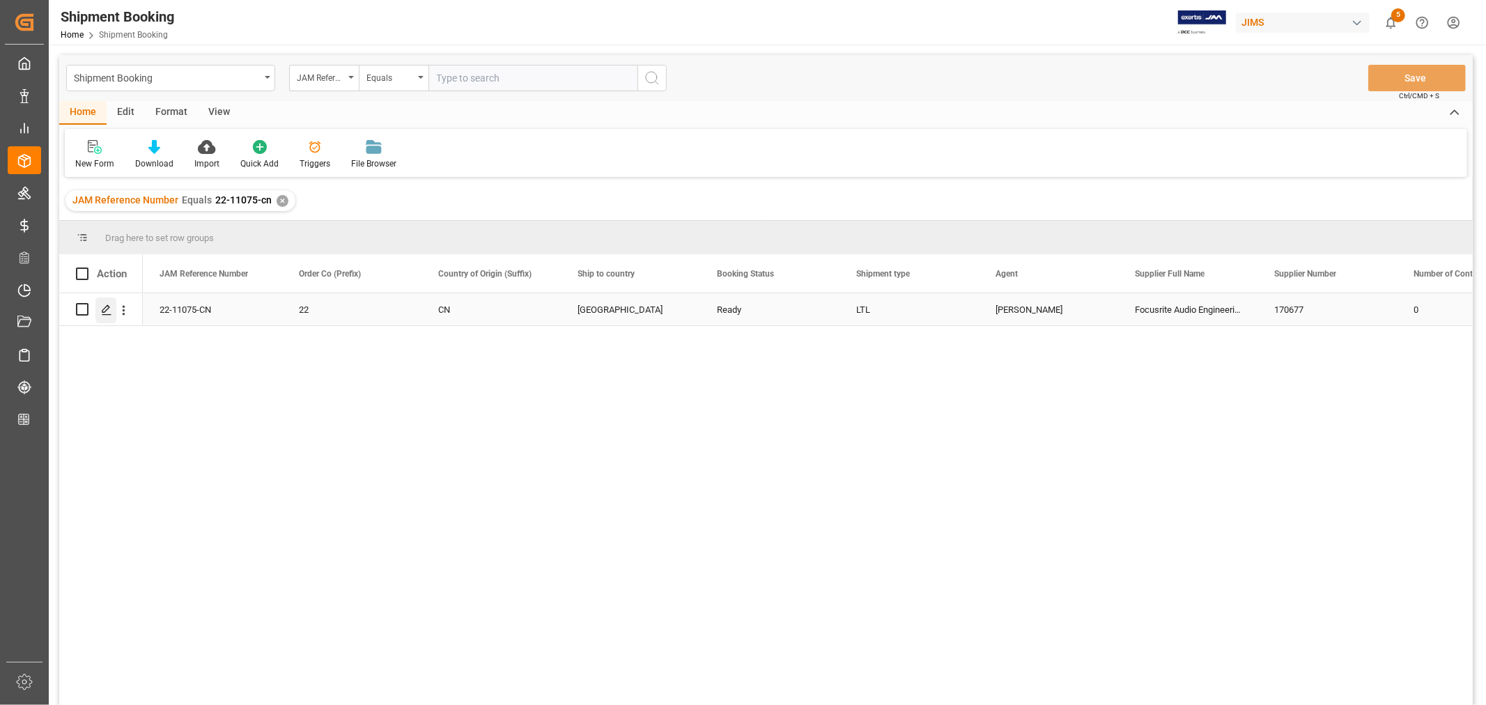
click at [107, 309] on polygon "Press SPACE to select this row." at bounding box center [105, 308] width 7 height 7
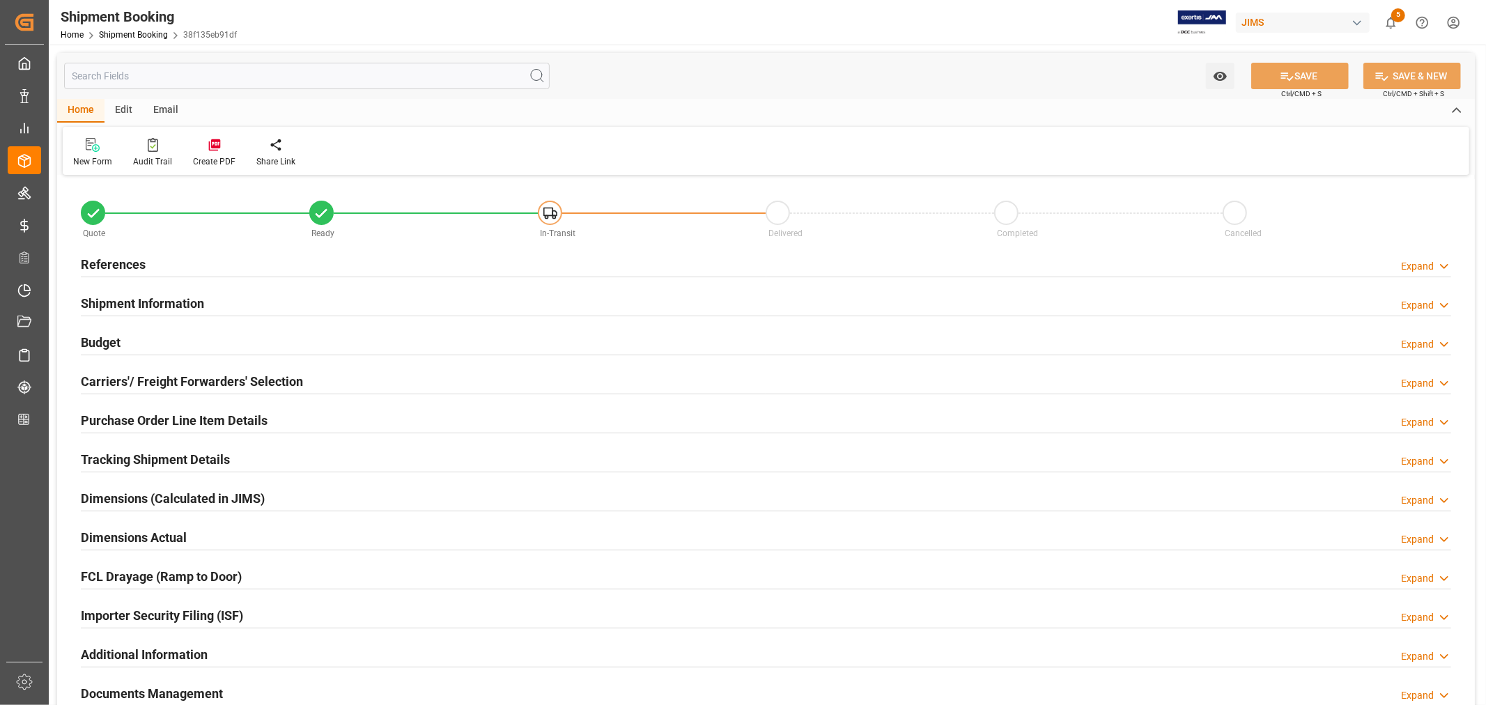
type input "53"
click at [157, 303] on h2 "Shipment Information" at bounding box center [142, 303] width 123 height 19
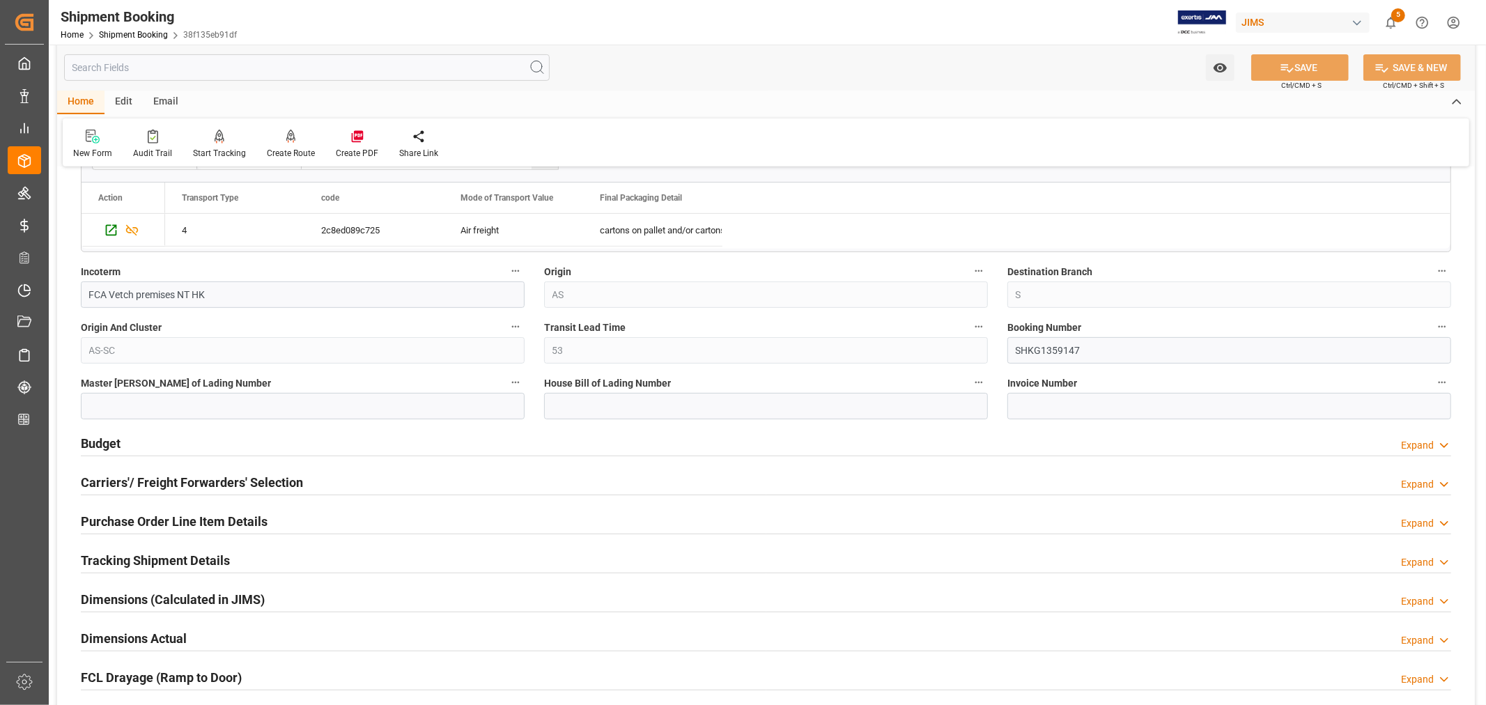
scroll to position [464, 0]
click at [1080, 346] on input "SHKG1359147" at bounding box center [1229, 348] width 444 height 26
click at [655, 405] on input at bounding box center [766, 404] width 444 height 26
paste input "HKG1359147"
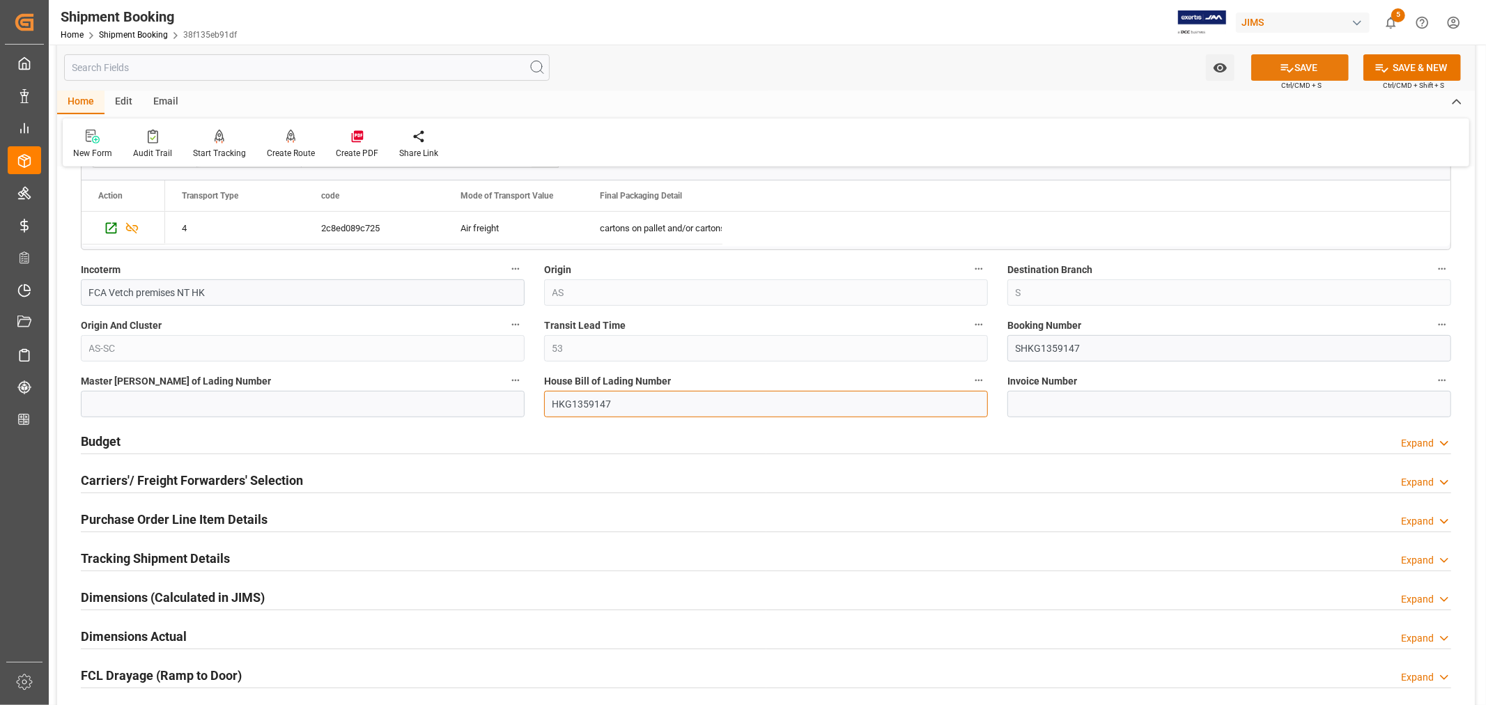
type input "HKG1359147"
click at [1298, 63] on button "SAVE" at bounding box center [1300, 67] width 98 height 26
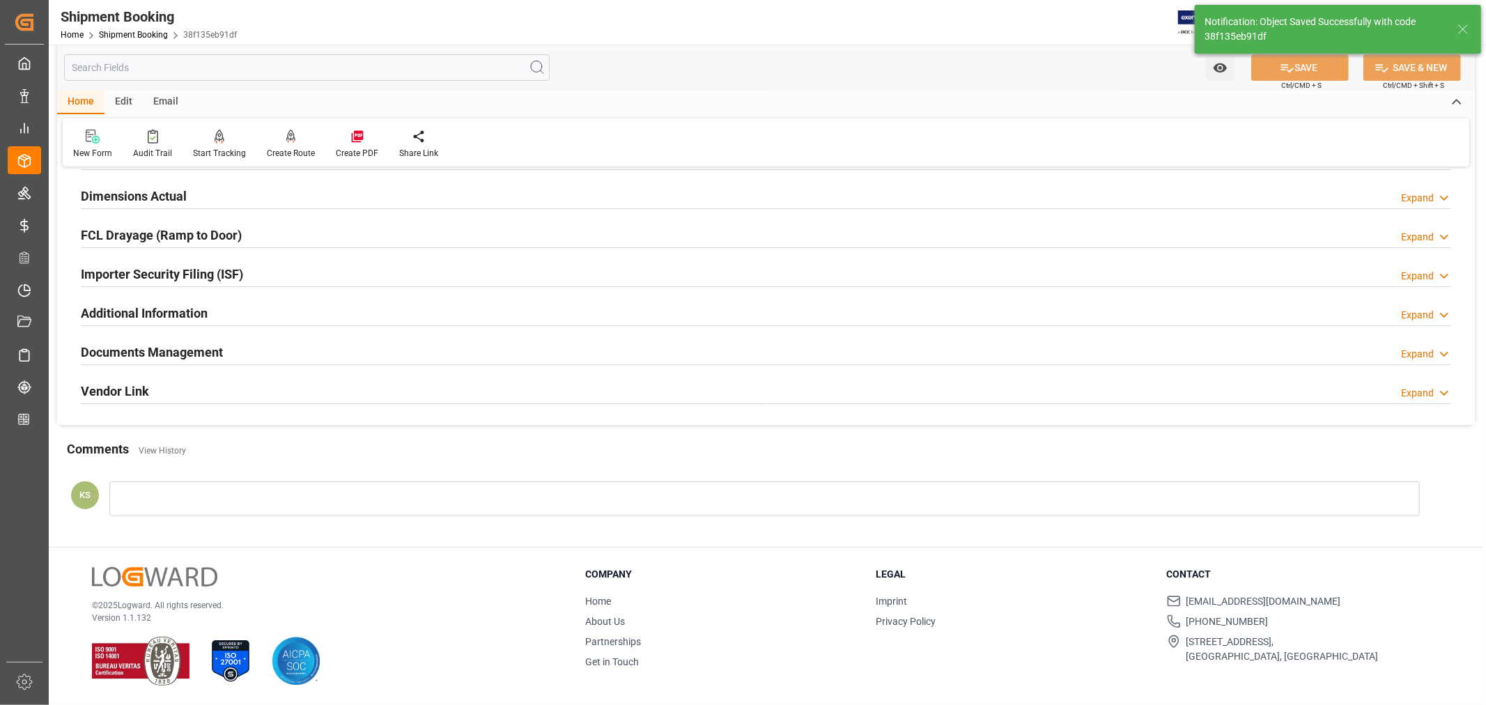
scroll to position [0, 0]
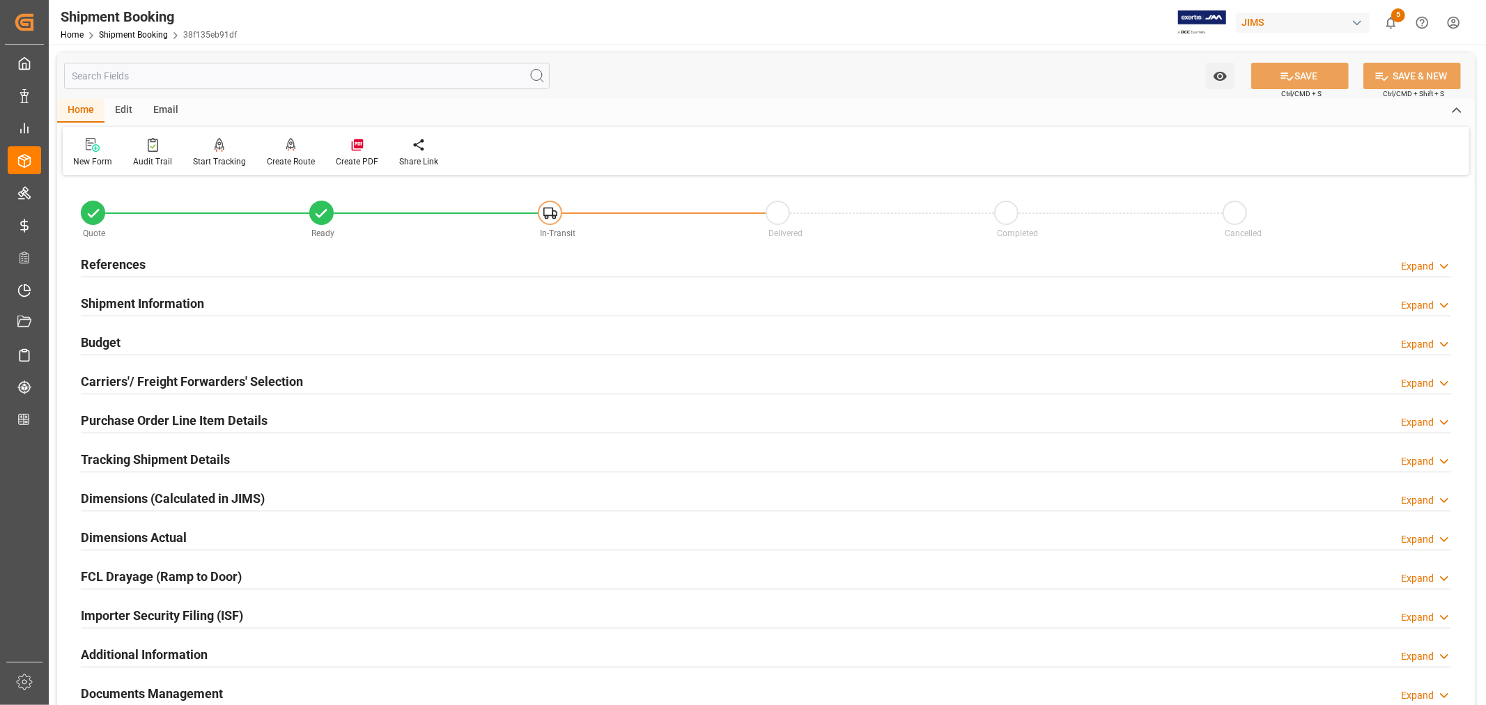
click at [173, 414] on h2 "Purchase Order Line Item Details" at bounding box center [174, 420] width 187 height 19
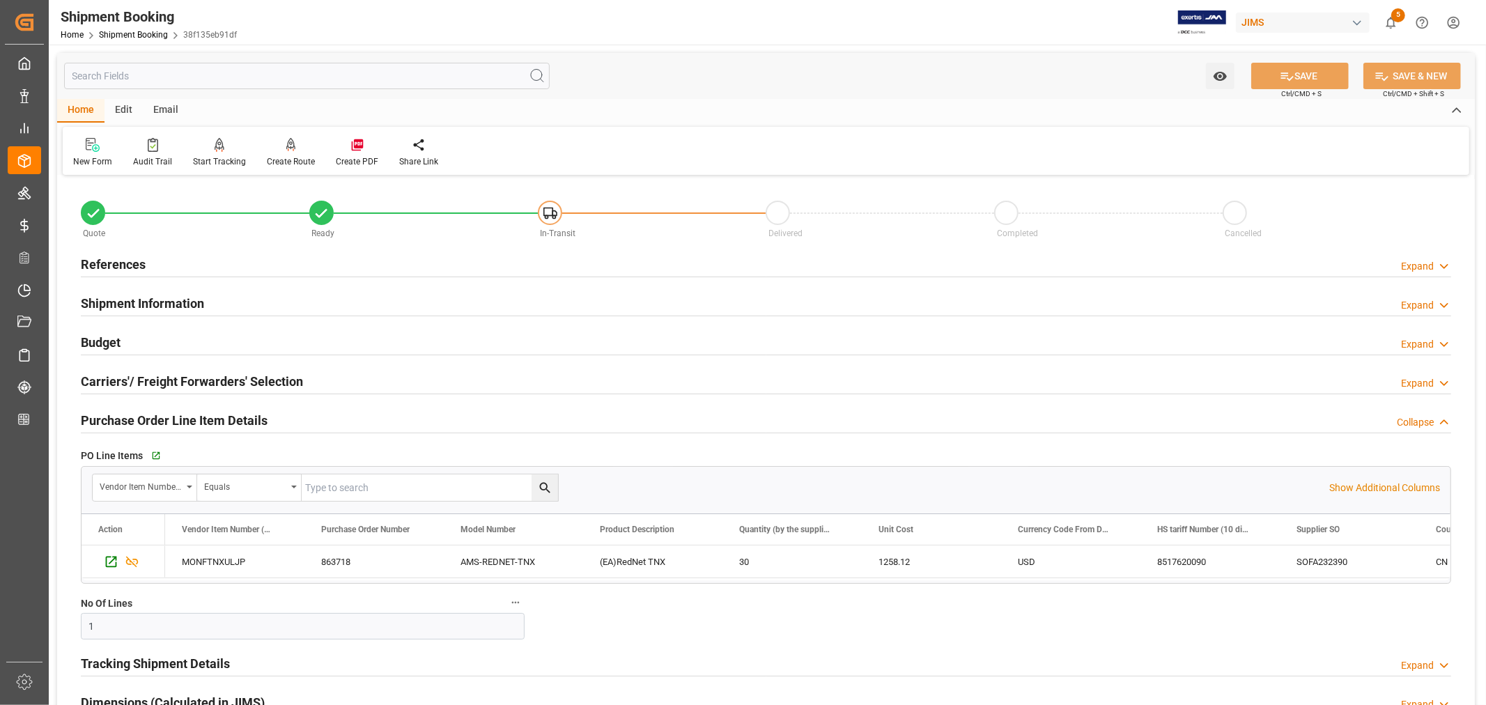
click at [173, 414] on h2 "Purchase Order Line Item Details" at bounding box center [174, 420] width 187 height 19
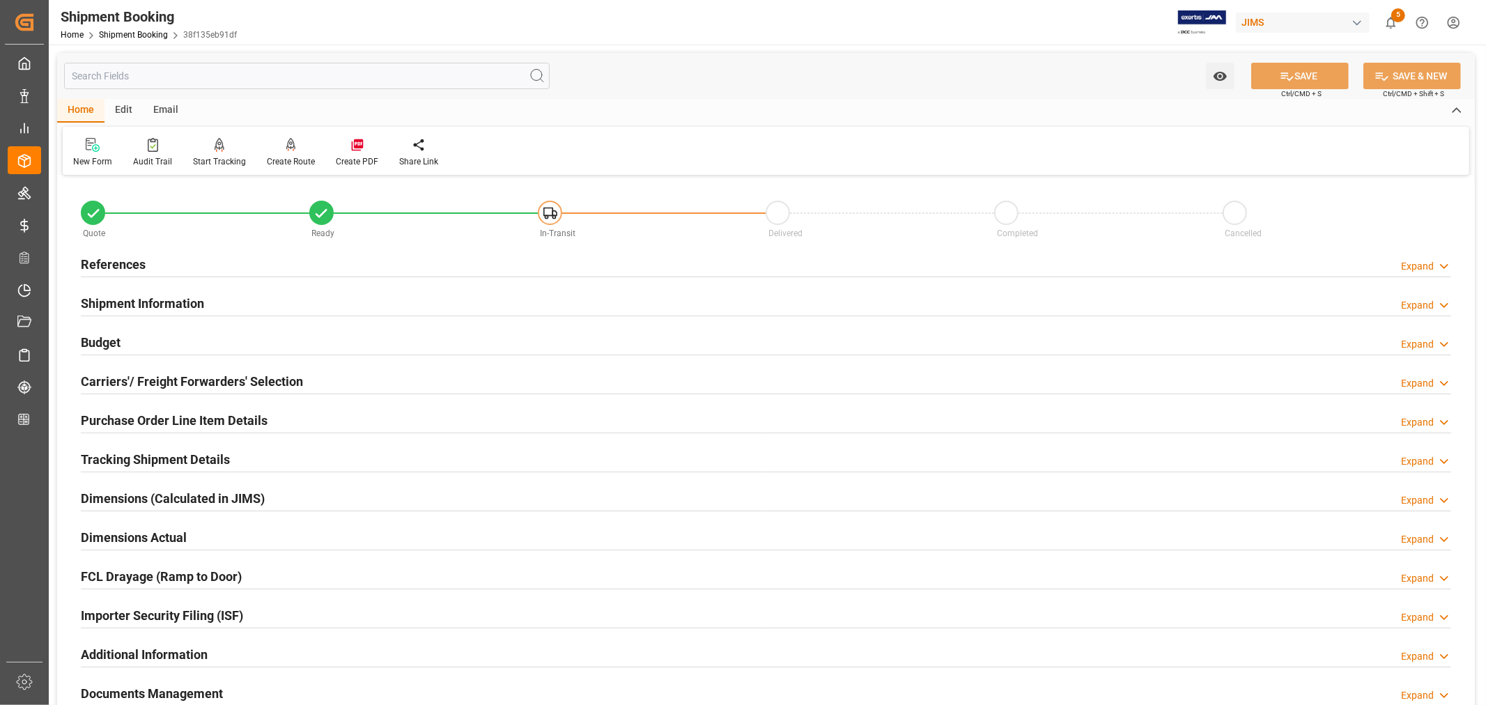
click at [254, 614] on div "Importer Security Filing (ISF) Expand" at bounding box center [766, 614] width 1370 height 26
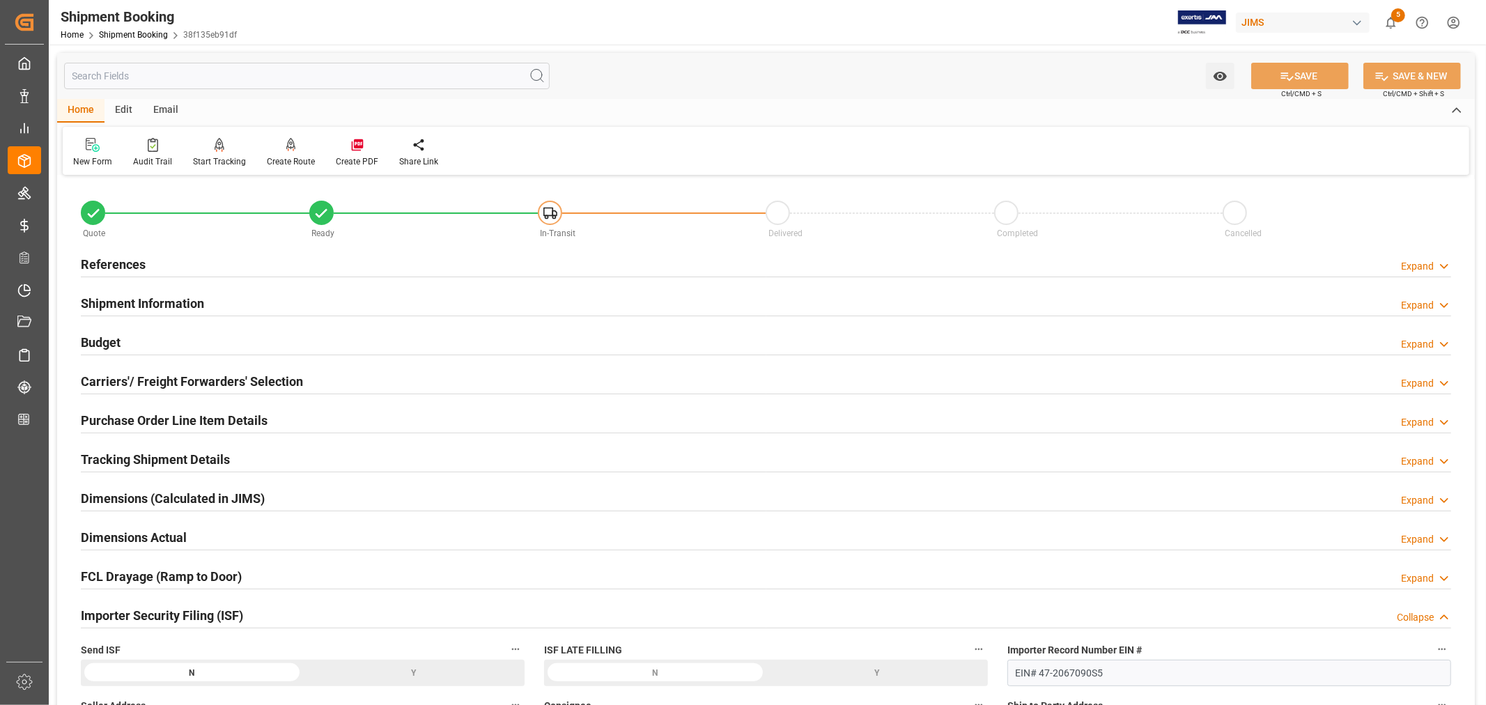
click at [254, 614] on div "Importer Security Filing (ISF) Collapse" at bounding box center [766, 614] width 1370 height 26
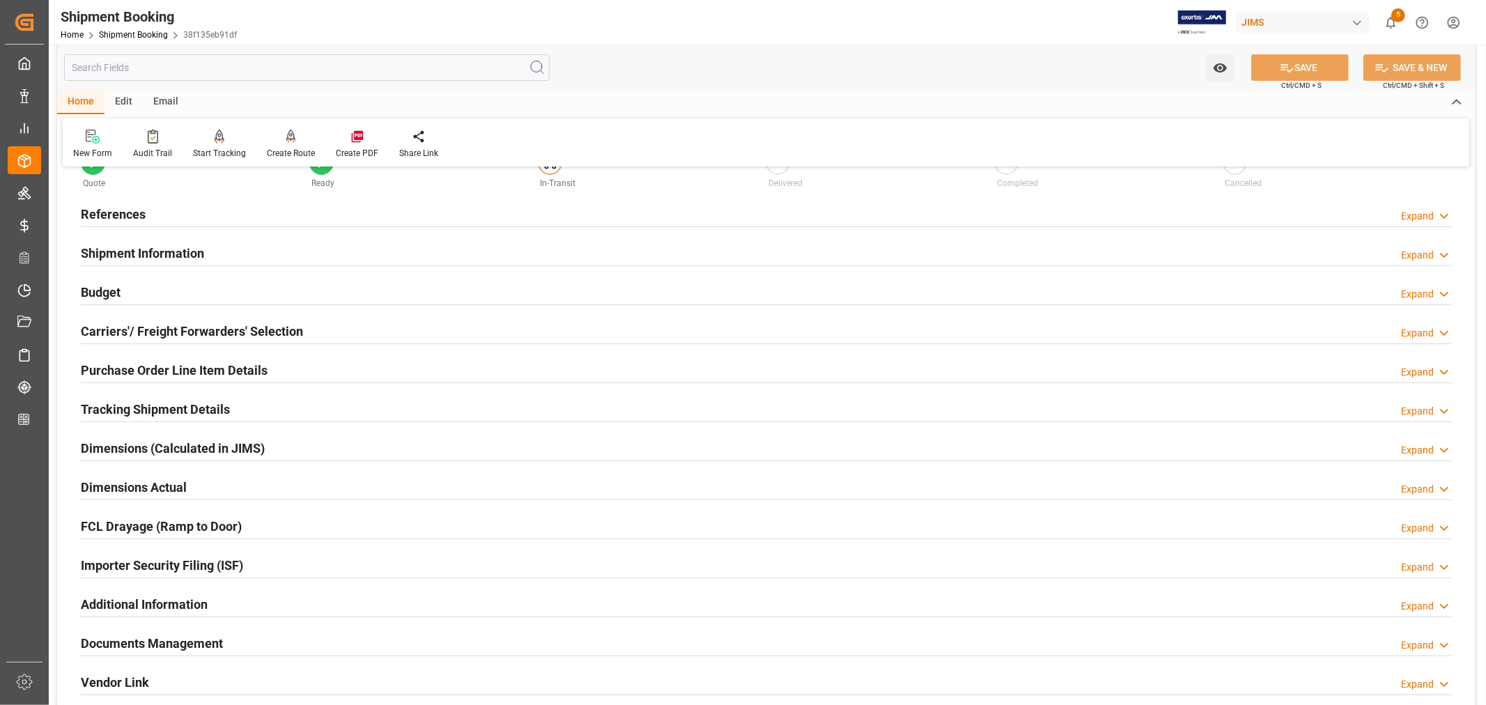
scroll to position [77, 0]
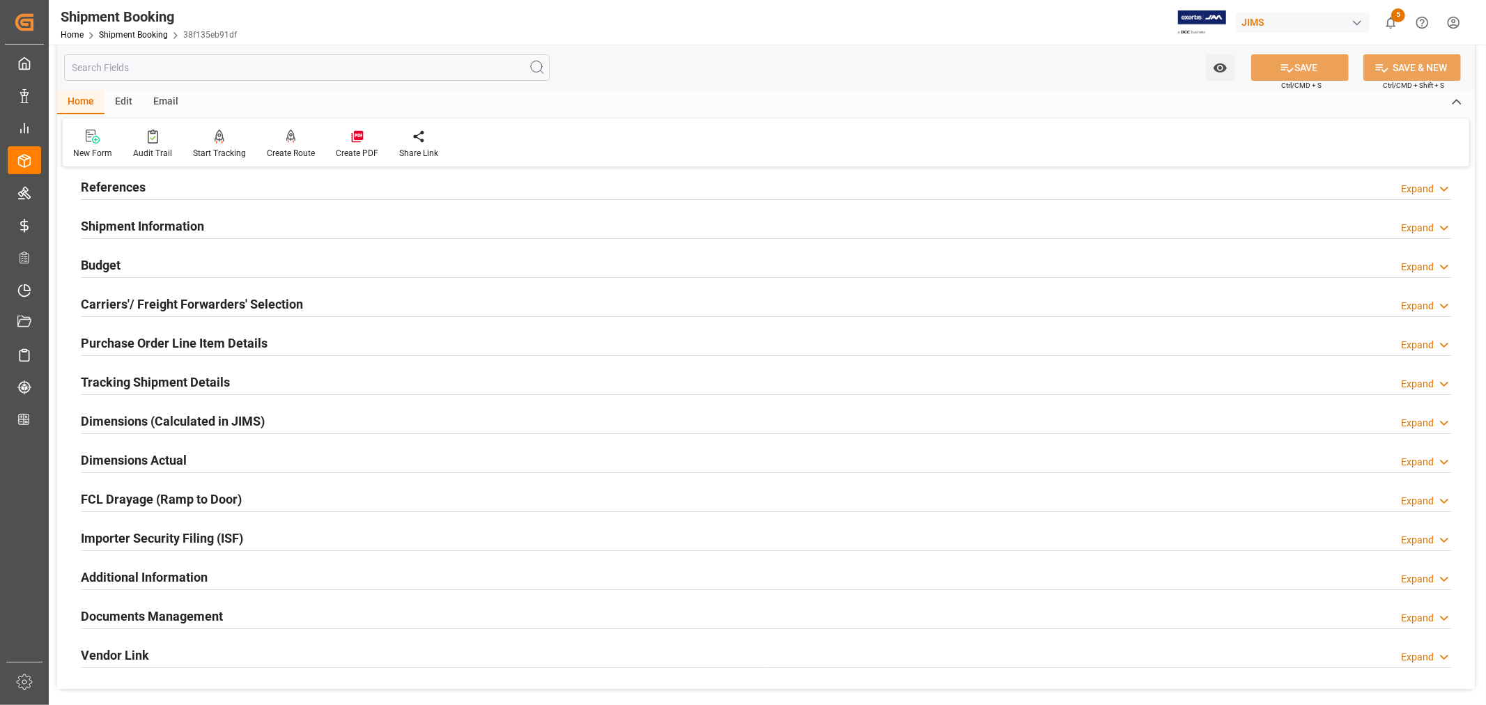
click at [195, 380] on h2 "Tracking Shipment Details" at bounding box center [155, 382] width 149 height 19
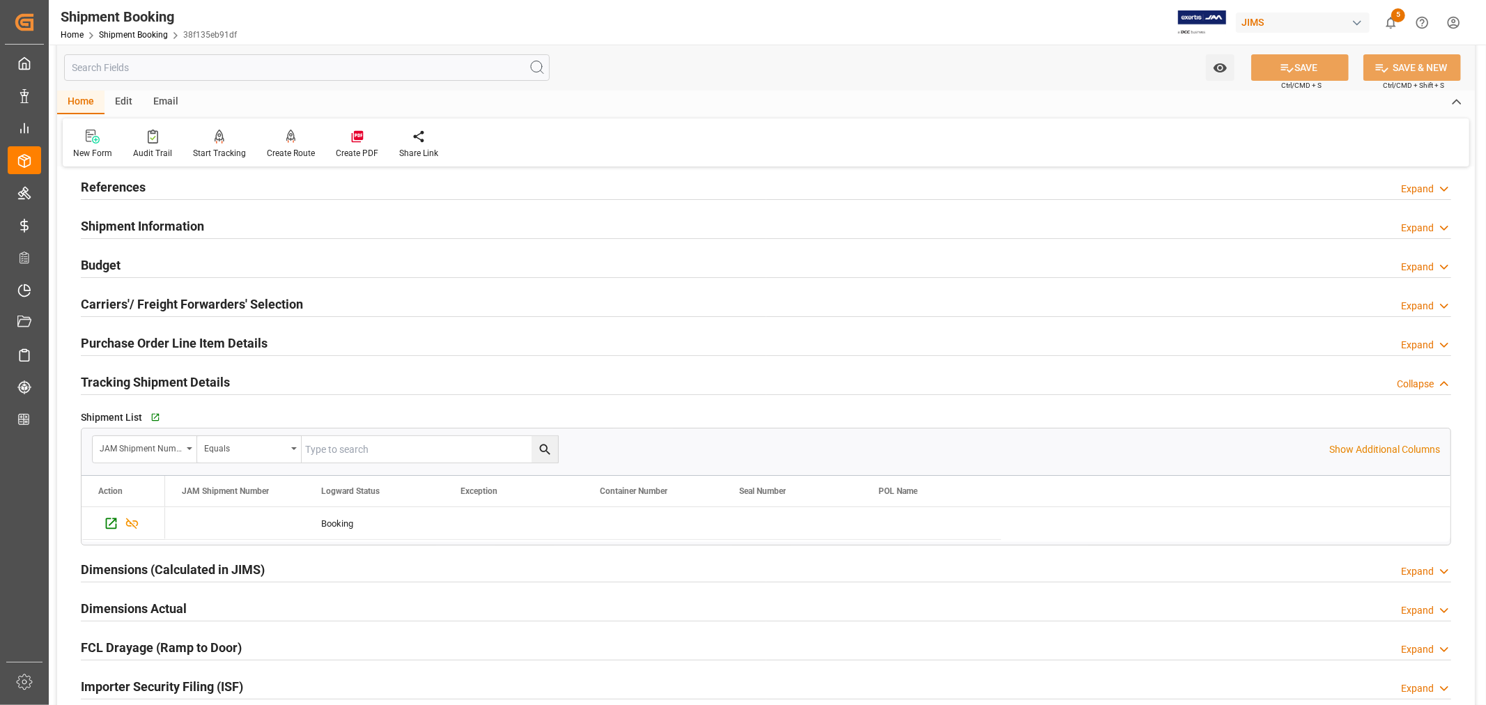
click at [194, 380] on h2 "Tracking Shipment Details" at bounding box center [155, 382] width 149 height 19
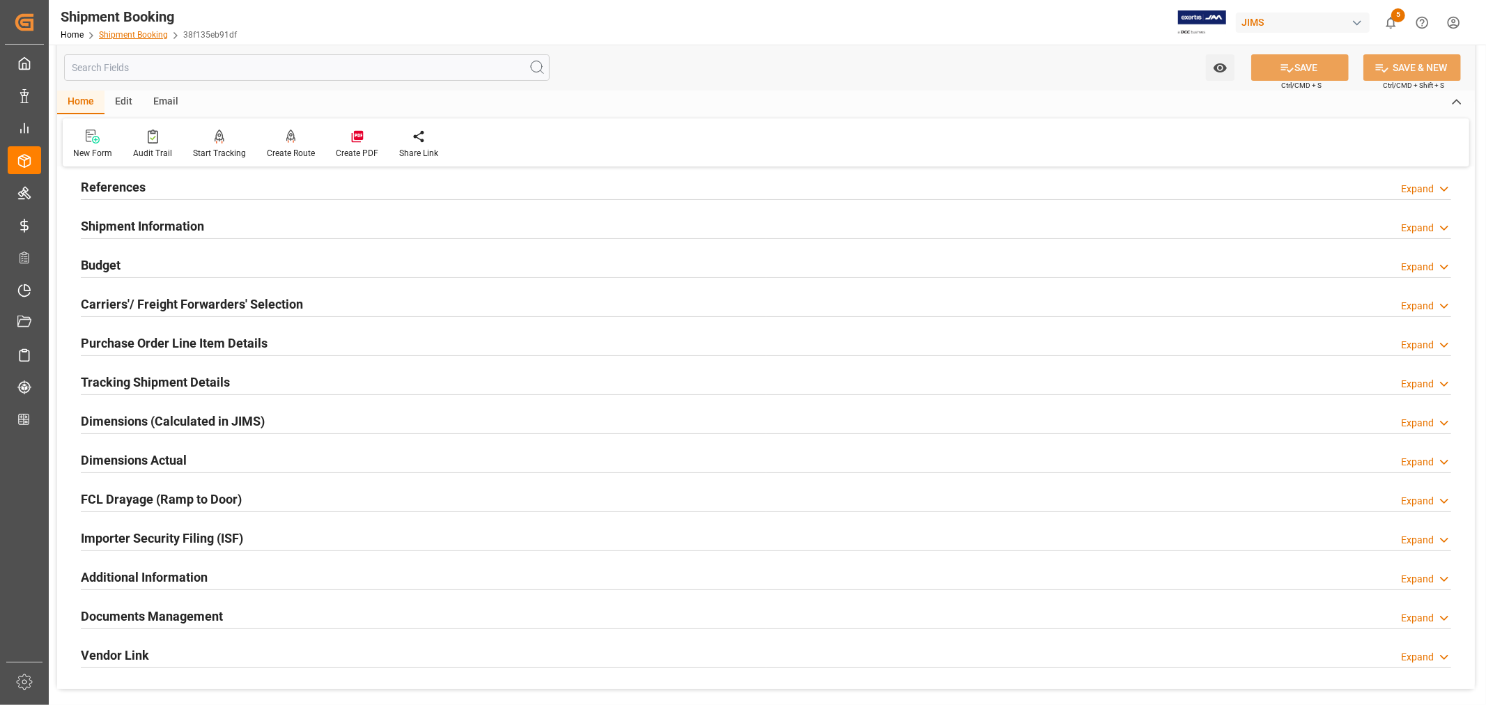
click at [140, 31] on link "Shipment Booking" at bounding box center [133, 35] width 69 height 10
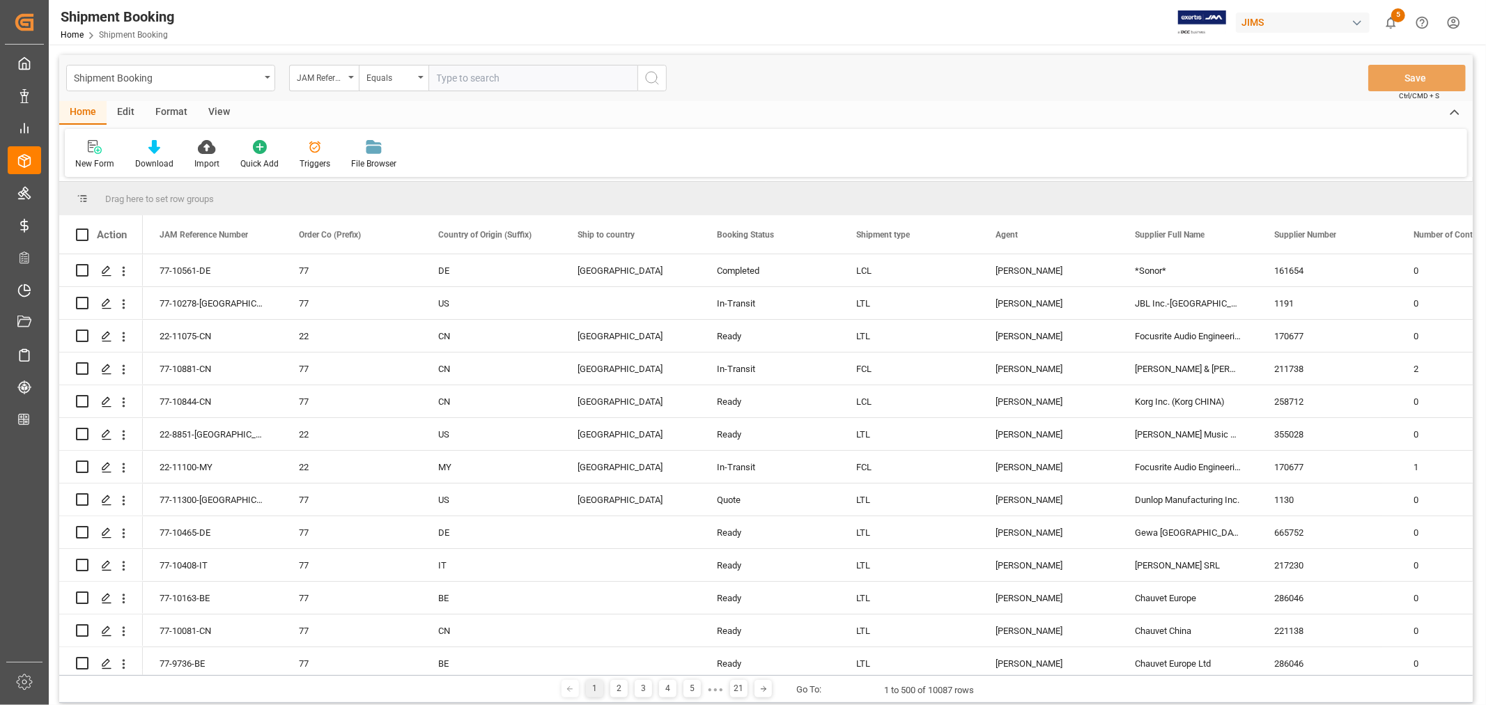
click at [1449, 24] on html "Created by potrace 1.15, written by [PERSON_NAME] [DATE]-[DATE] Created by potr…" at bounding box center [743, 352] width 1486 height 705
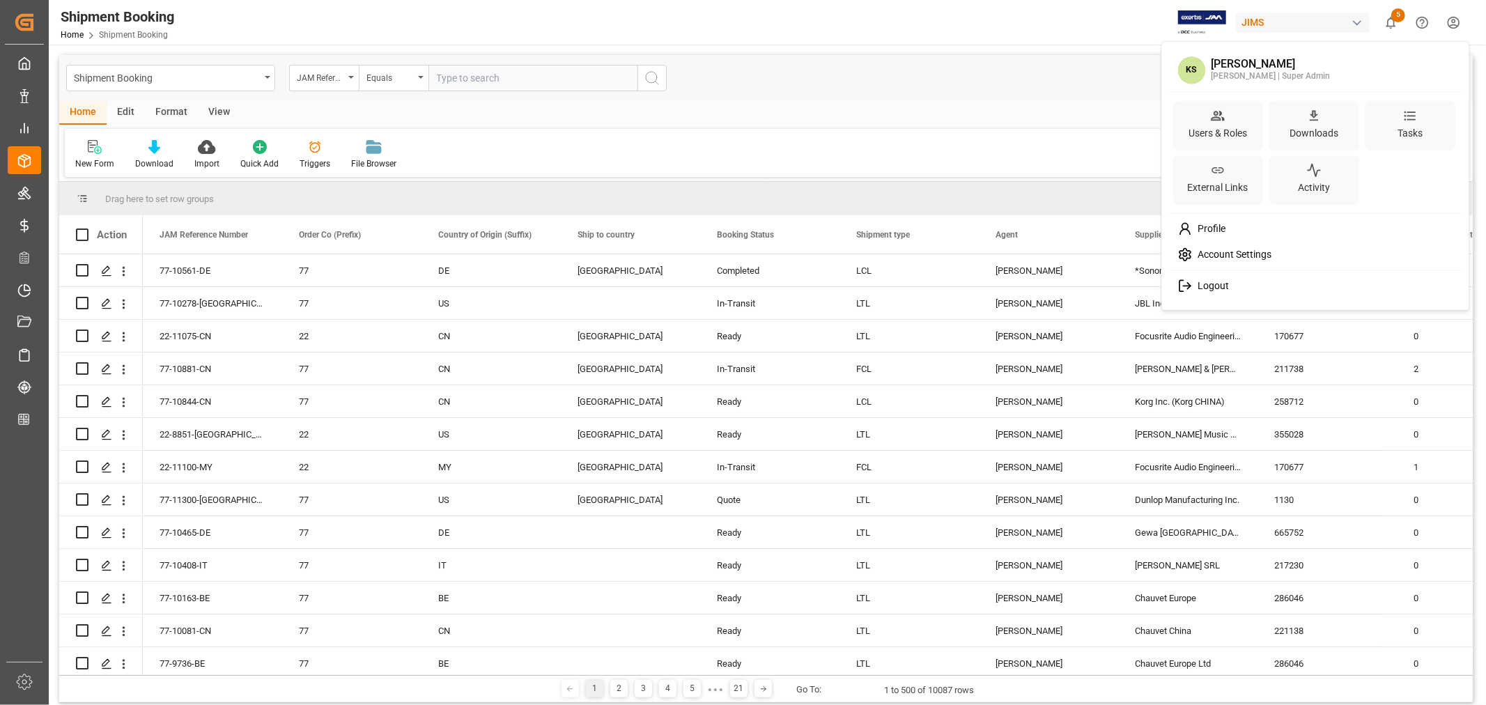
click at [1202, 284] on span "Logout" at bounding box center [1210, 286] width 37 height 13
